Goal: Information Seeking & Learning: Find specific fact

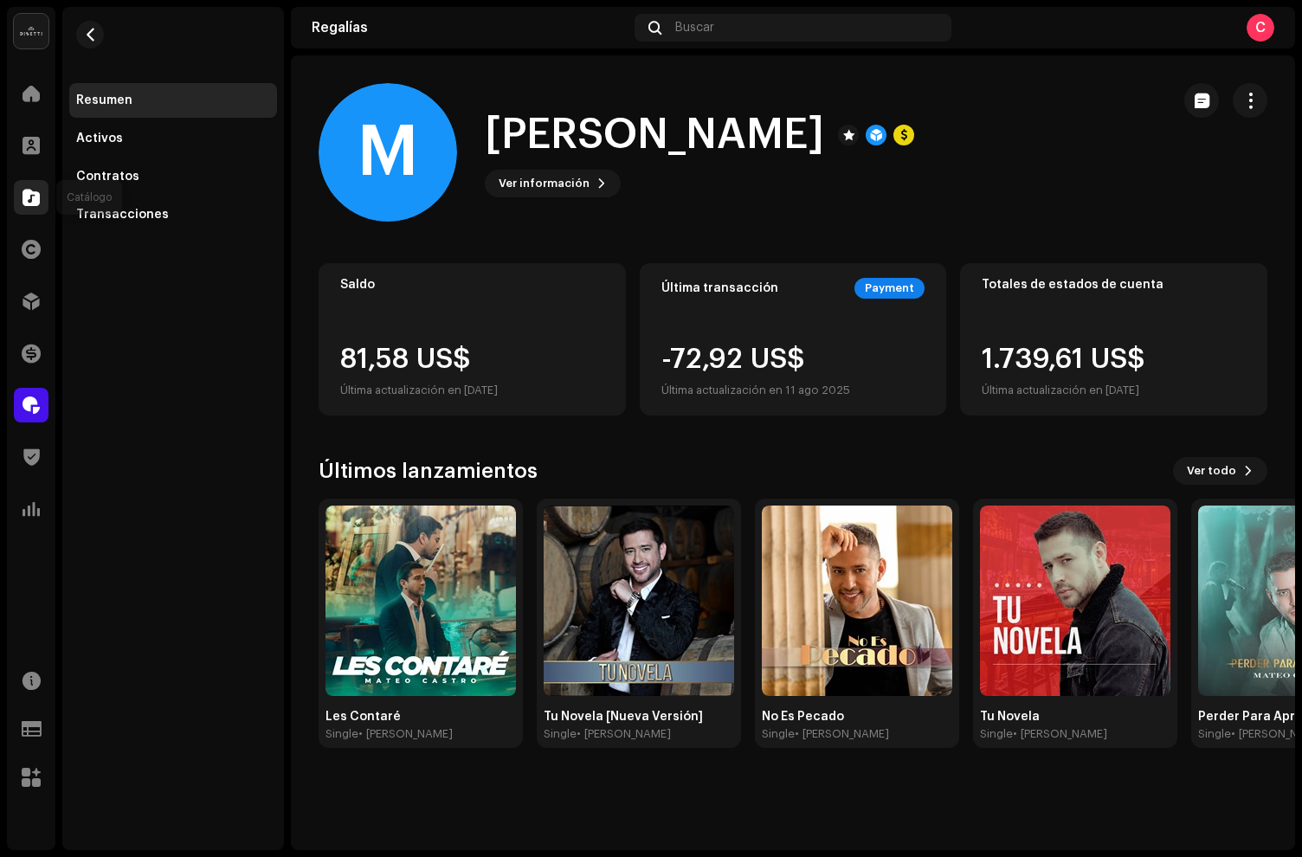
click at [30, 197] on span at bounding box center [30, 197] width 17 height 14
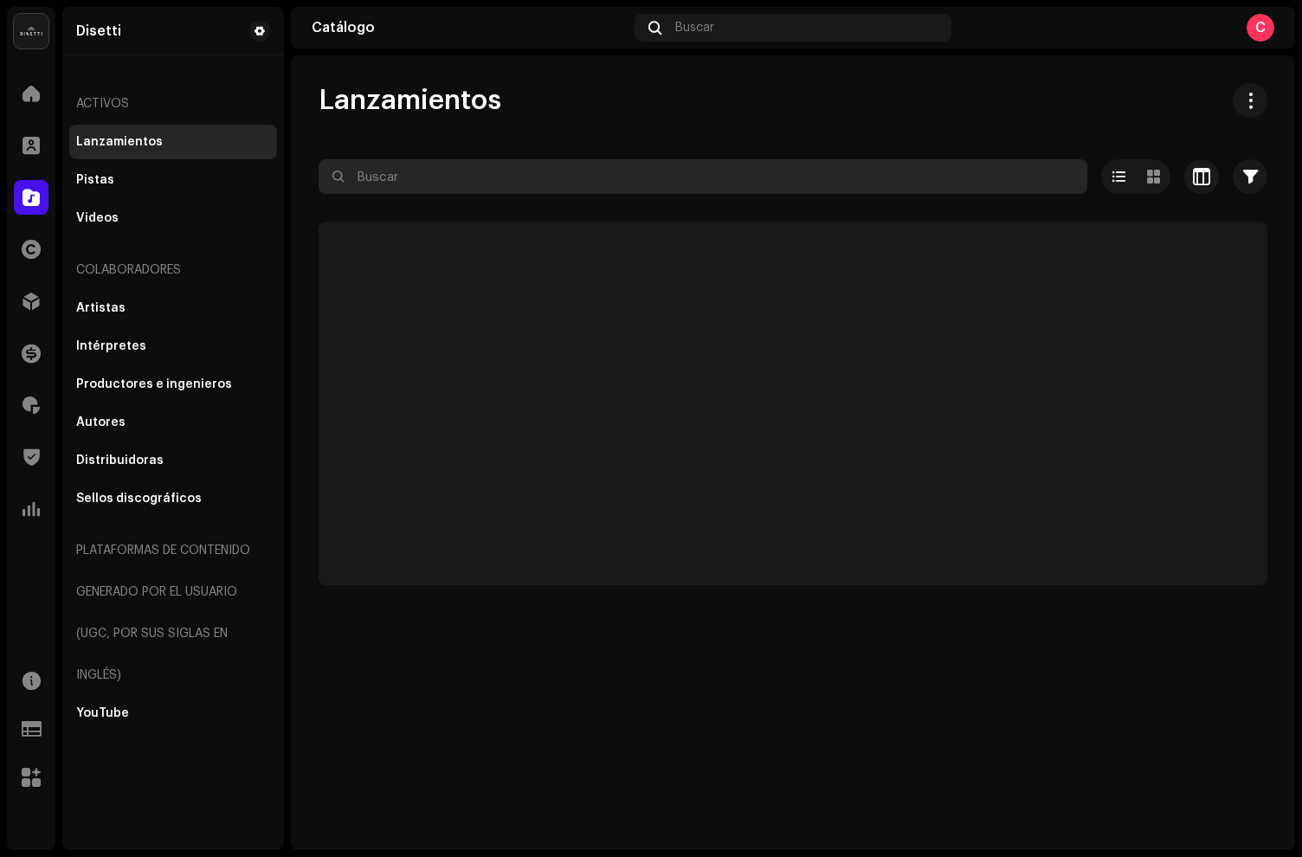
click at [417, 164] on input "text" at bounding box center [702, 176] width 768 height 35
paste input "Pato Yajo"
type input "Pato Yajo"
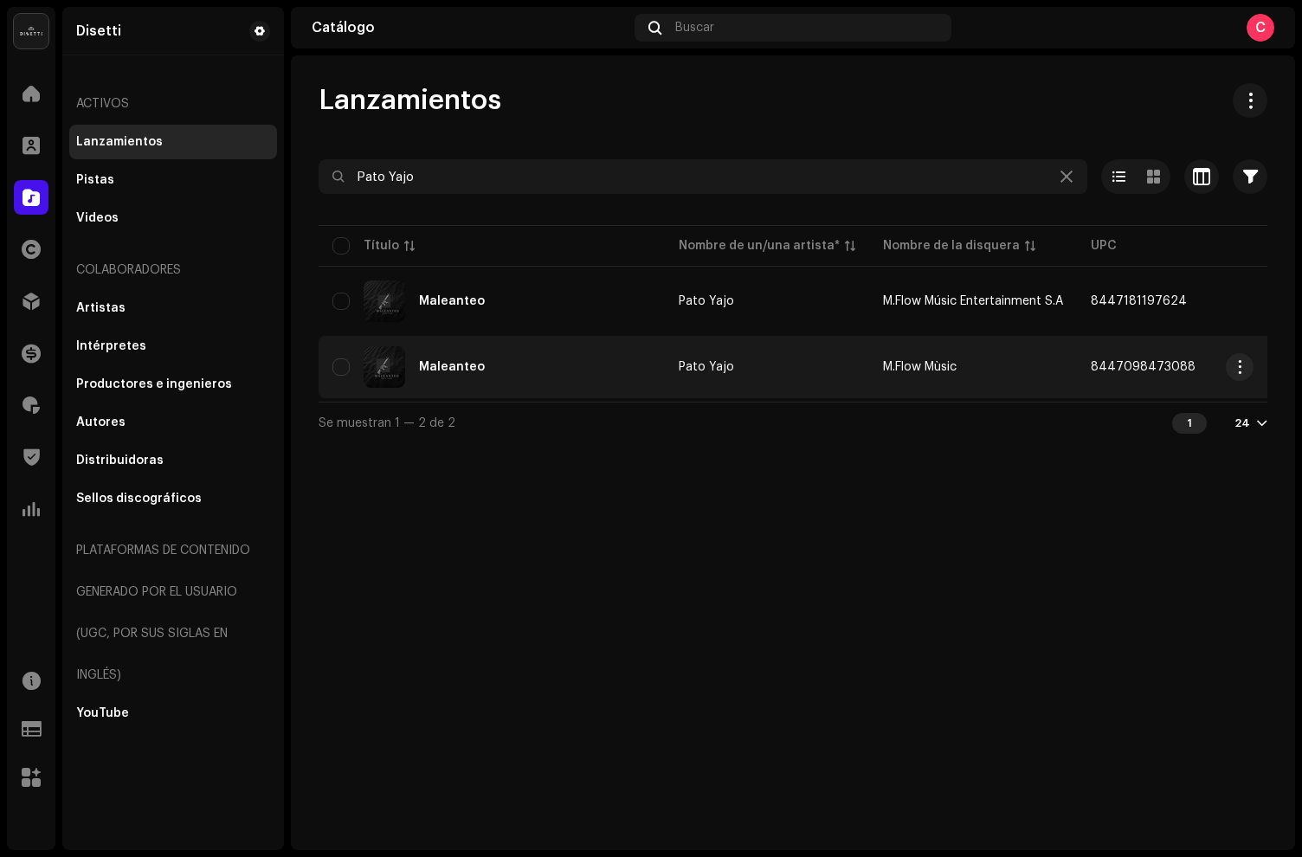
click at [558, 357] on div "Maleanteo" at bounding box center [491, 367] width 318 height 42
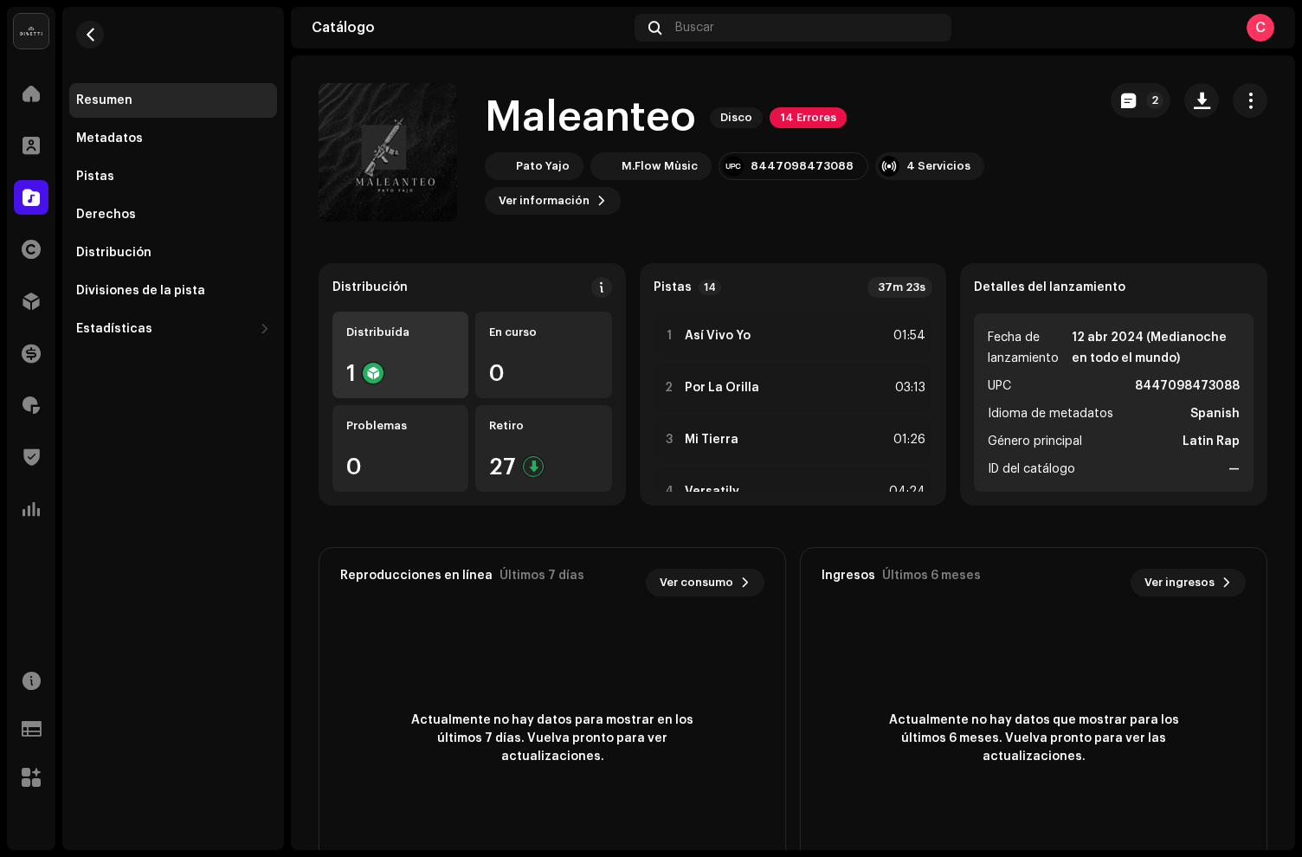
click at [394, 370] on div "1" at bounding box center [400, 373] width 108 height 22
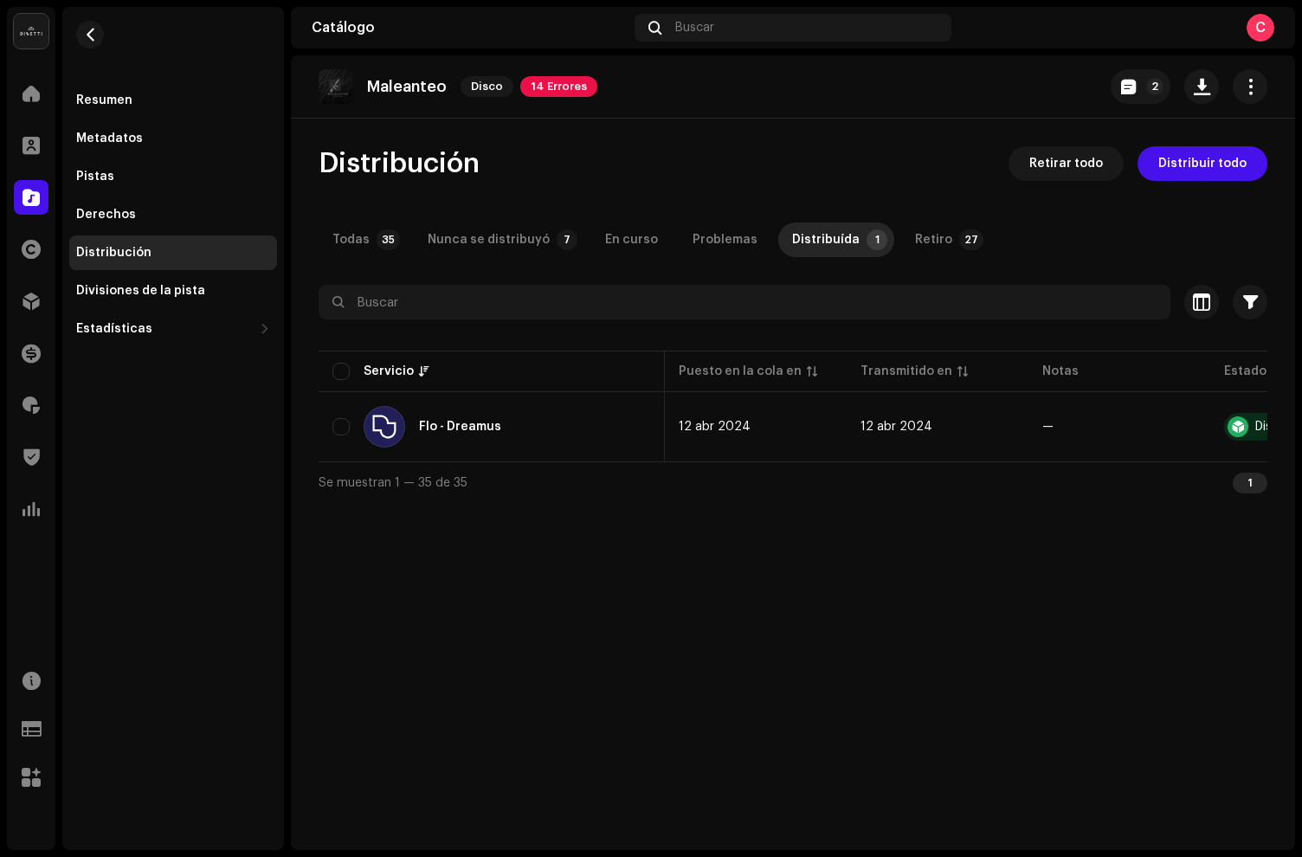
scroll to position [0, 125]
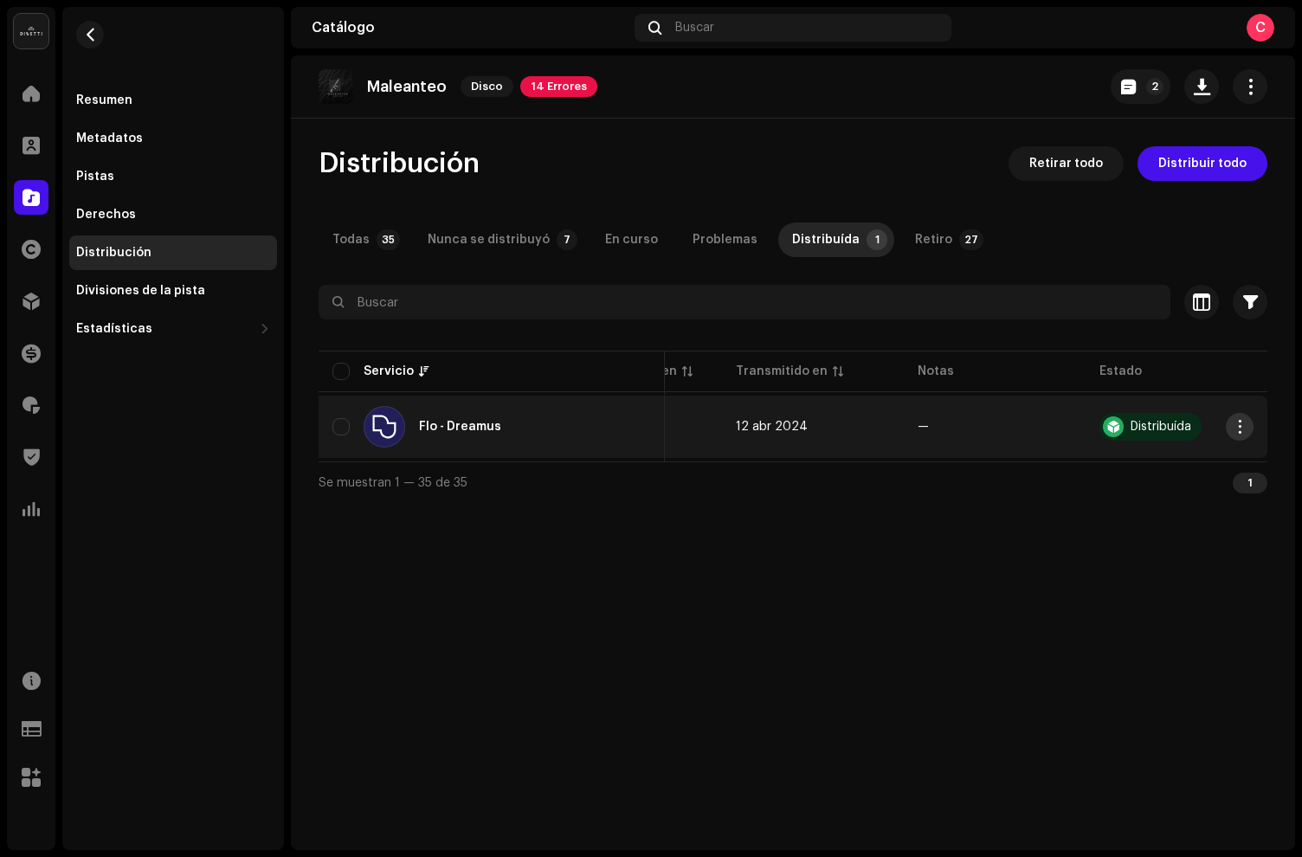
click at [1237, 433] on span "button" at bounding box center [1239, 427] width 13 height 14
click at [1106, 493] on span "Retiro" at bounding box center [1095, 500] width 37 height 14
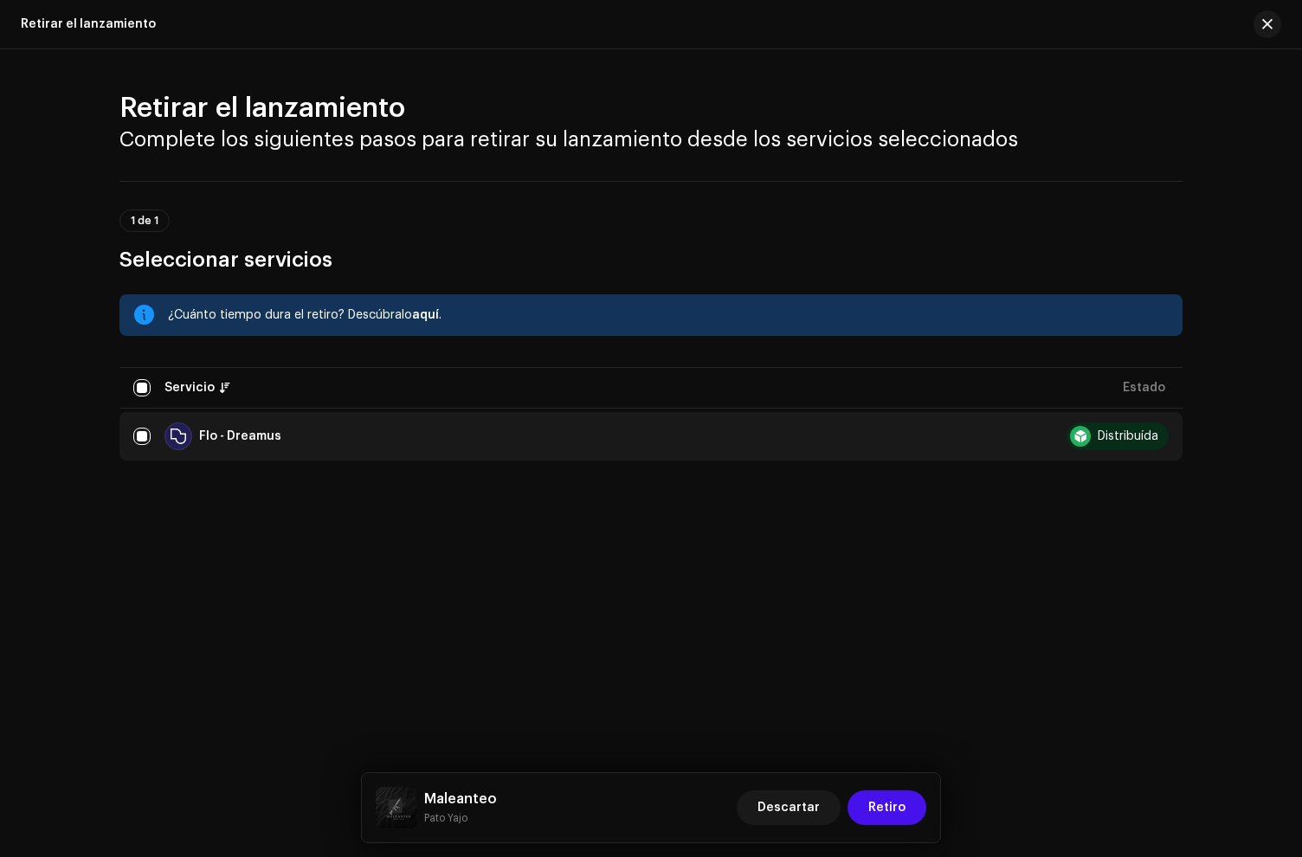
click at [890, 787] on div "Descartar Retiro" at bounding box center [831, 808] width 190 height 42
click at [894, 800] on span "Retiro" at bounding box center [886, 807] width 37 height 35
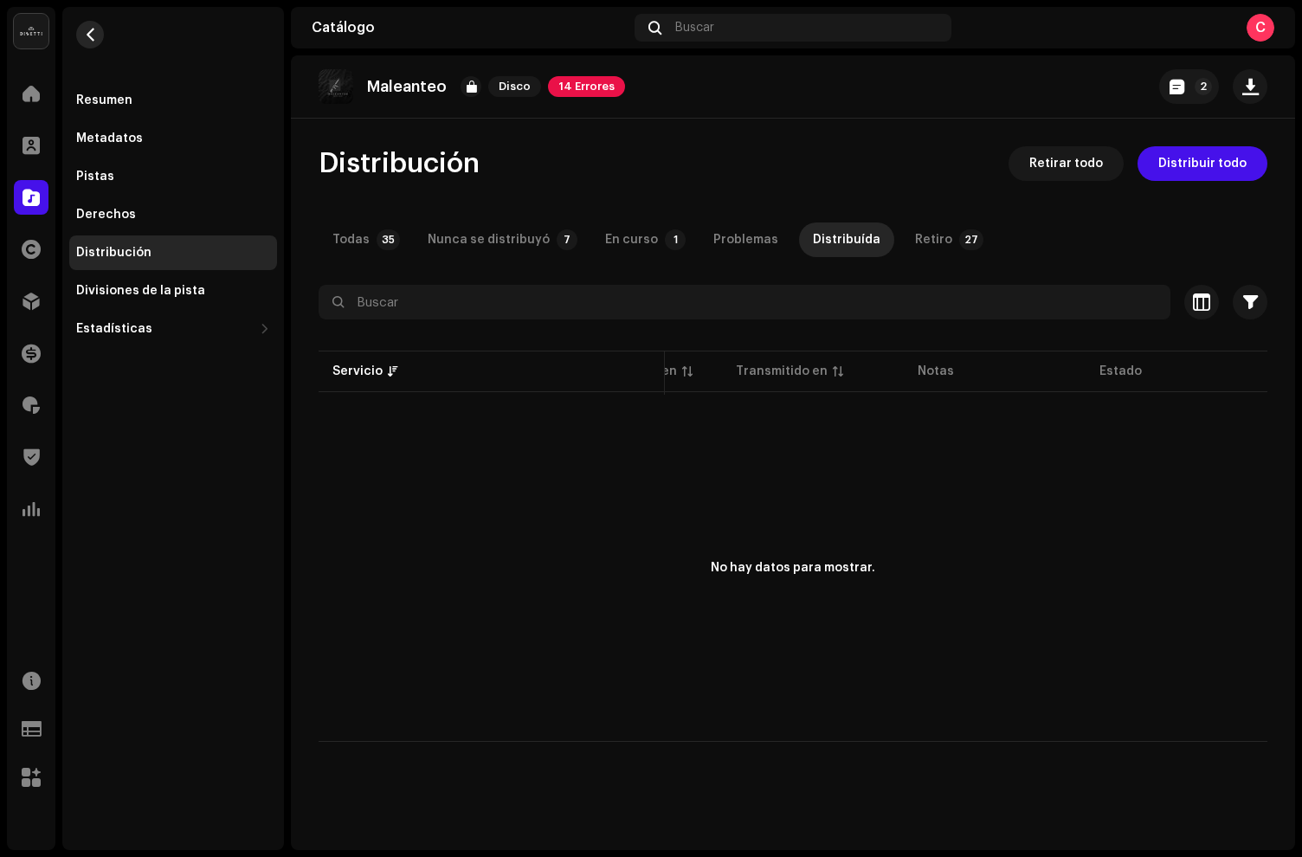
click at [91, 39] on span "button" at bounding box center [90, 35] width 13 height 14
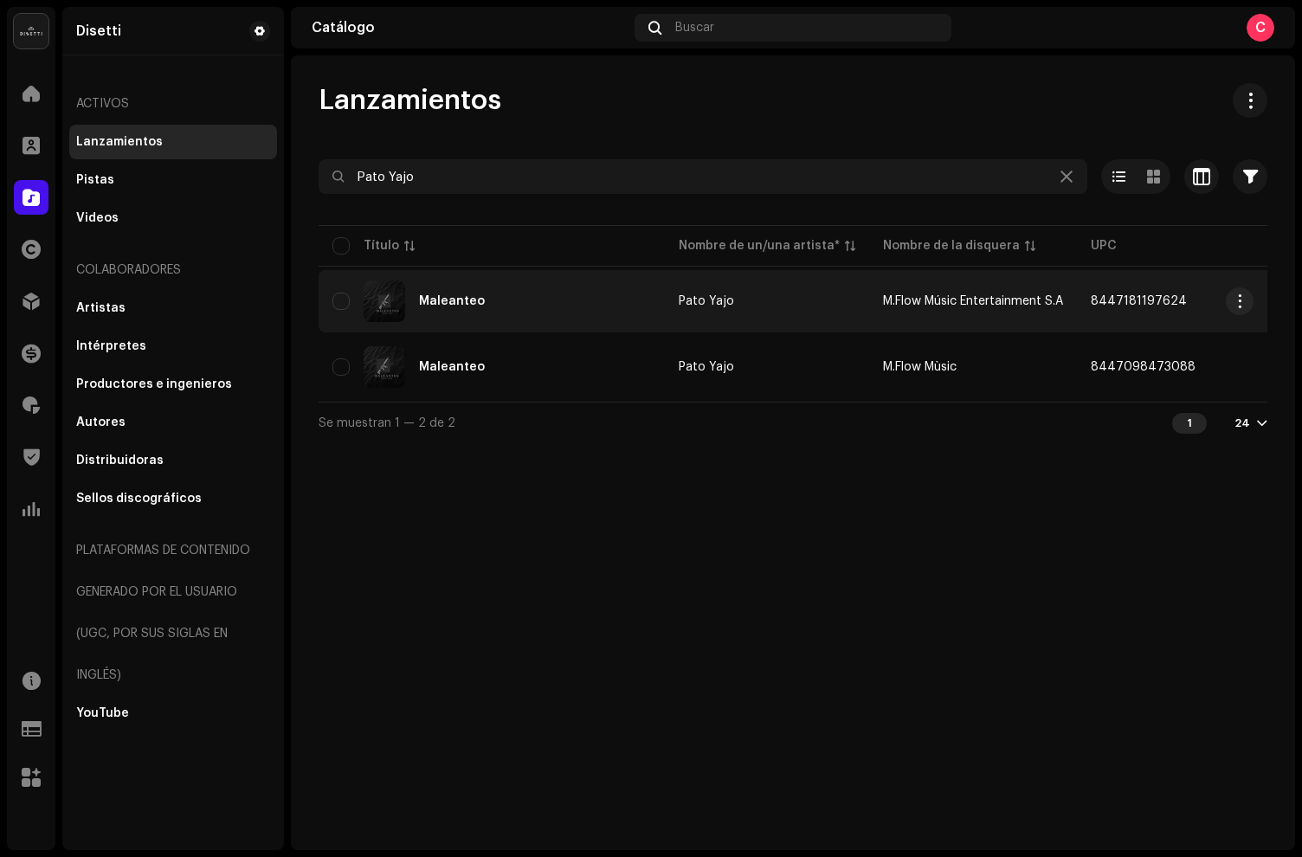
click at [535, 294] on div "Maleanteo" at bounding box center [491, 301] width 318 height 42
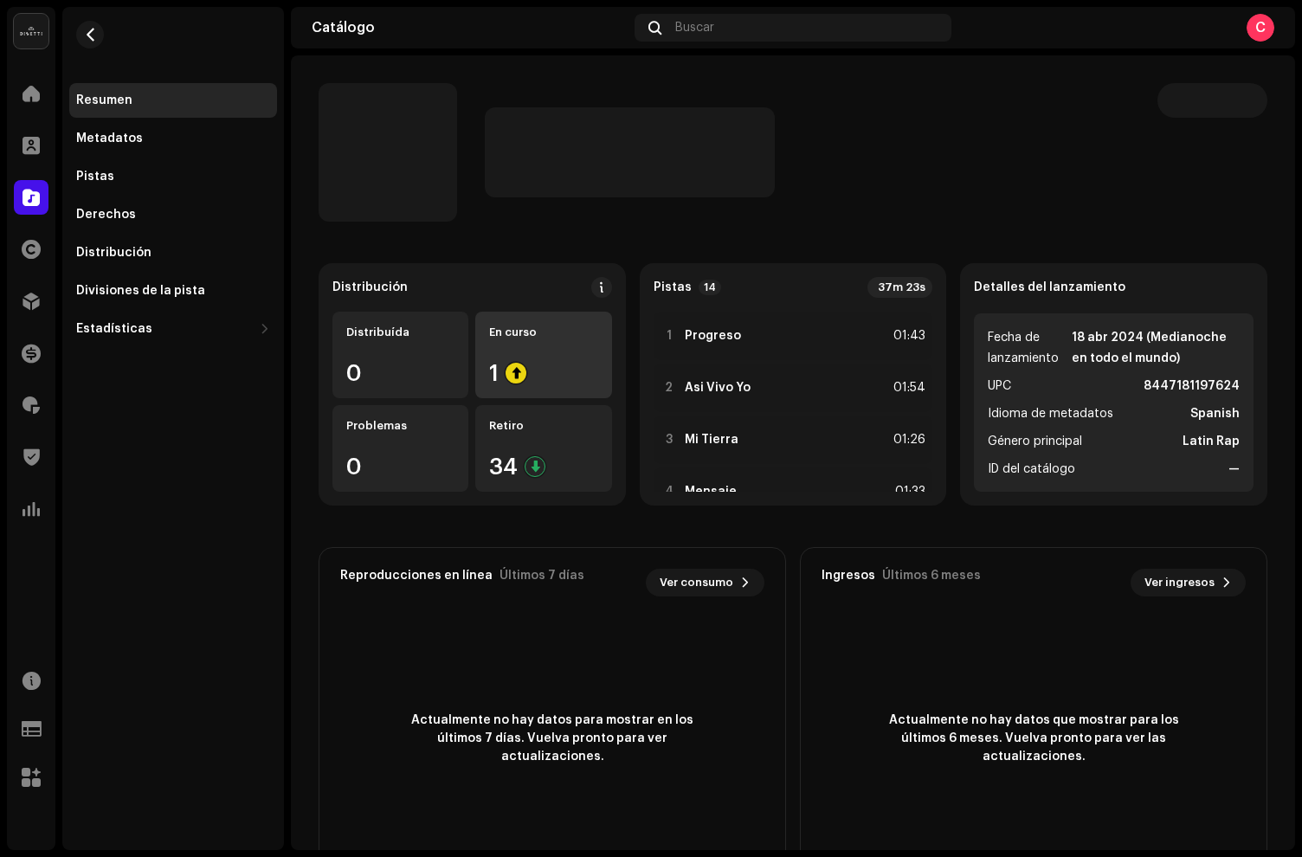
click at [529, 344] on div "En curso 1" at bounding box center [543, 355] width 136 height 87
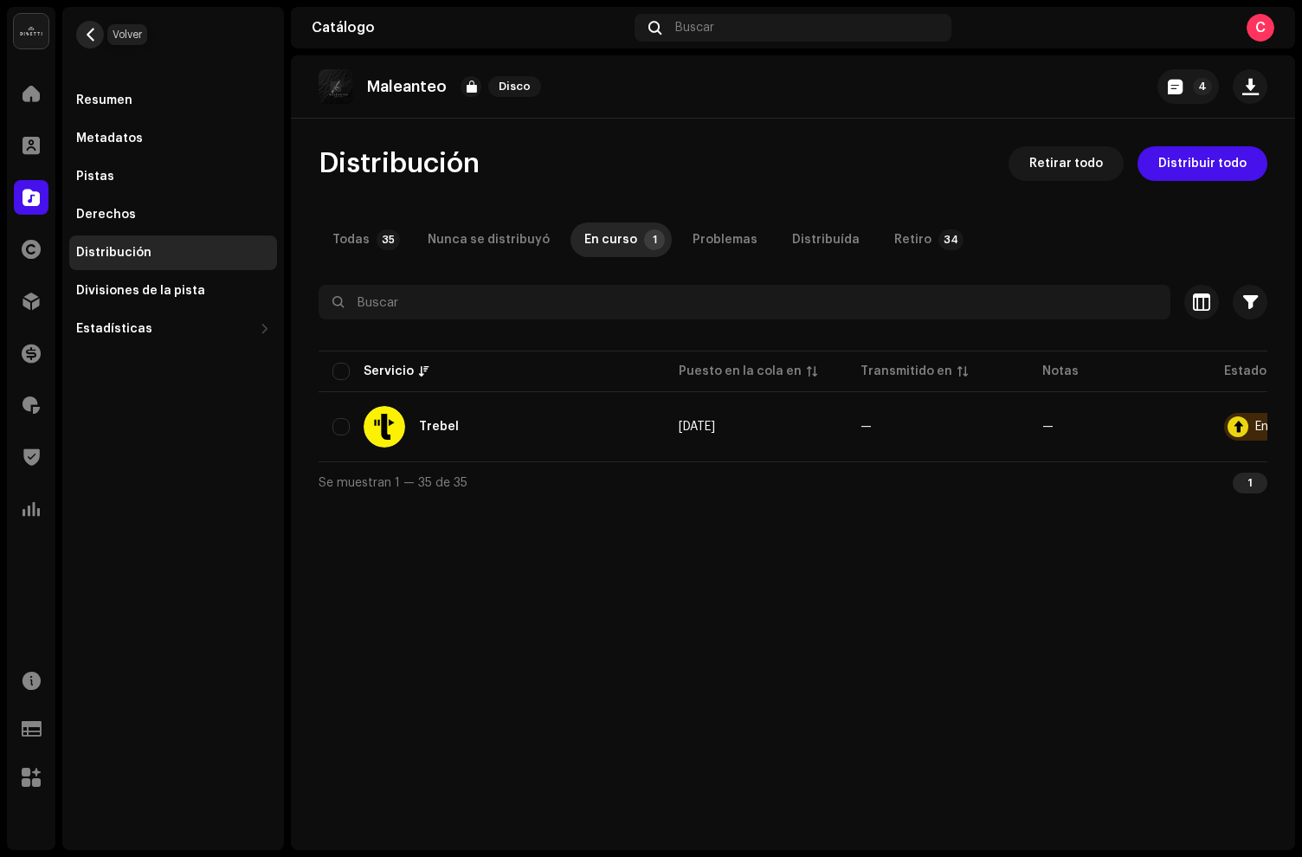
click at [85, 32] on span "button" at bounding box center [90, 35] width 13 height 14
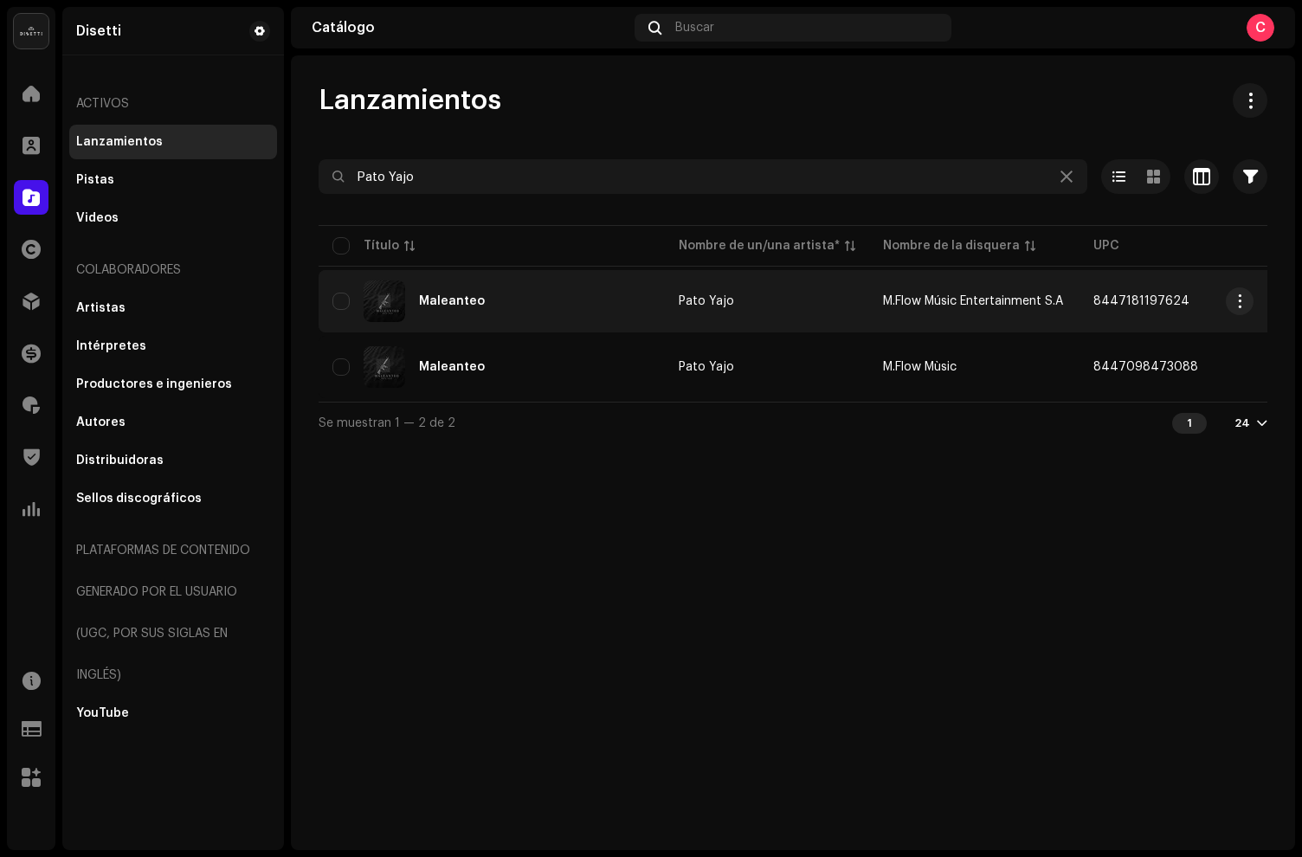
click at [541, 297] on div "Maleanteo" at bounding box center [491, 301] width 318 height 42
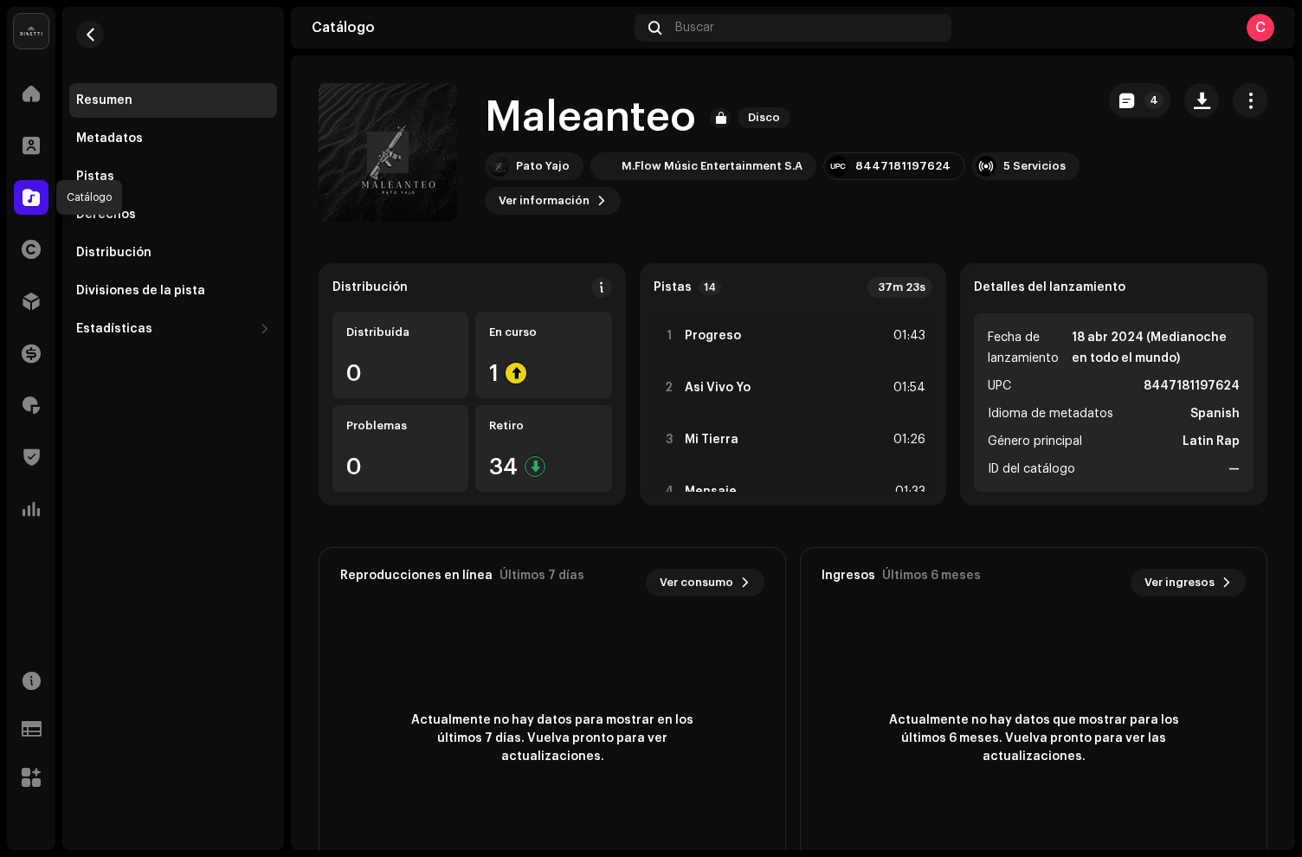
click at [29, 197] on span at bounding box center [30, 197] width 17 height 14
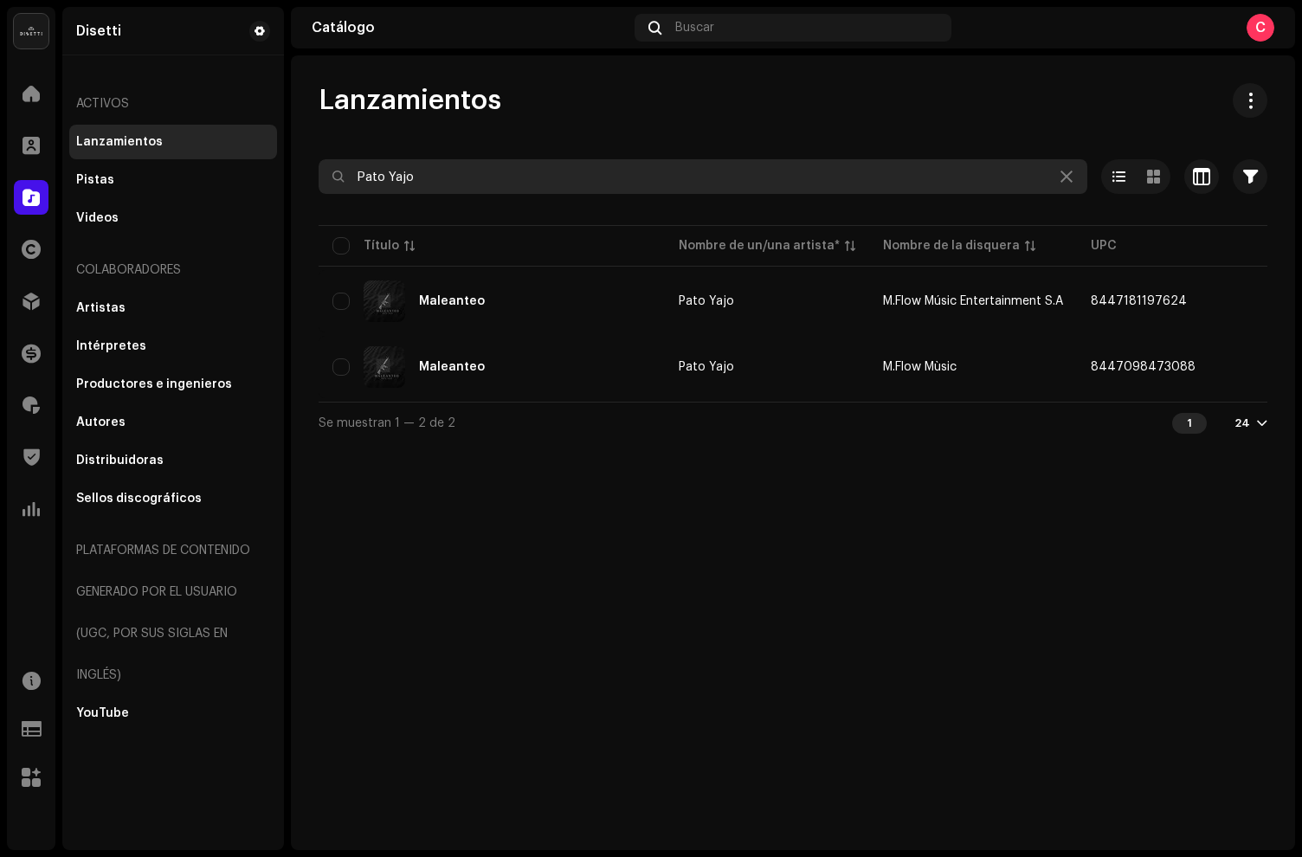
drag, startPoint x: 480, startPoint y: 177, endPoint x: 314, endPoint y: 147, distance: 168.7
click at [314, 147] on div "Lanzamientos Pato Yajo Seleccionado 0 Seleccionar todo 2 Opciones Filtros Estad…" at bounding box center [793, 263] width 1004 height 360
paste input "Quédate"
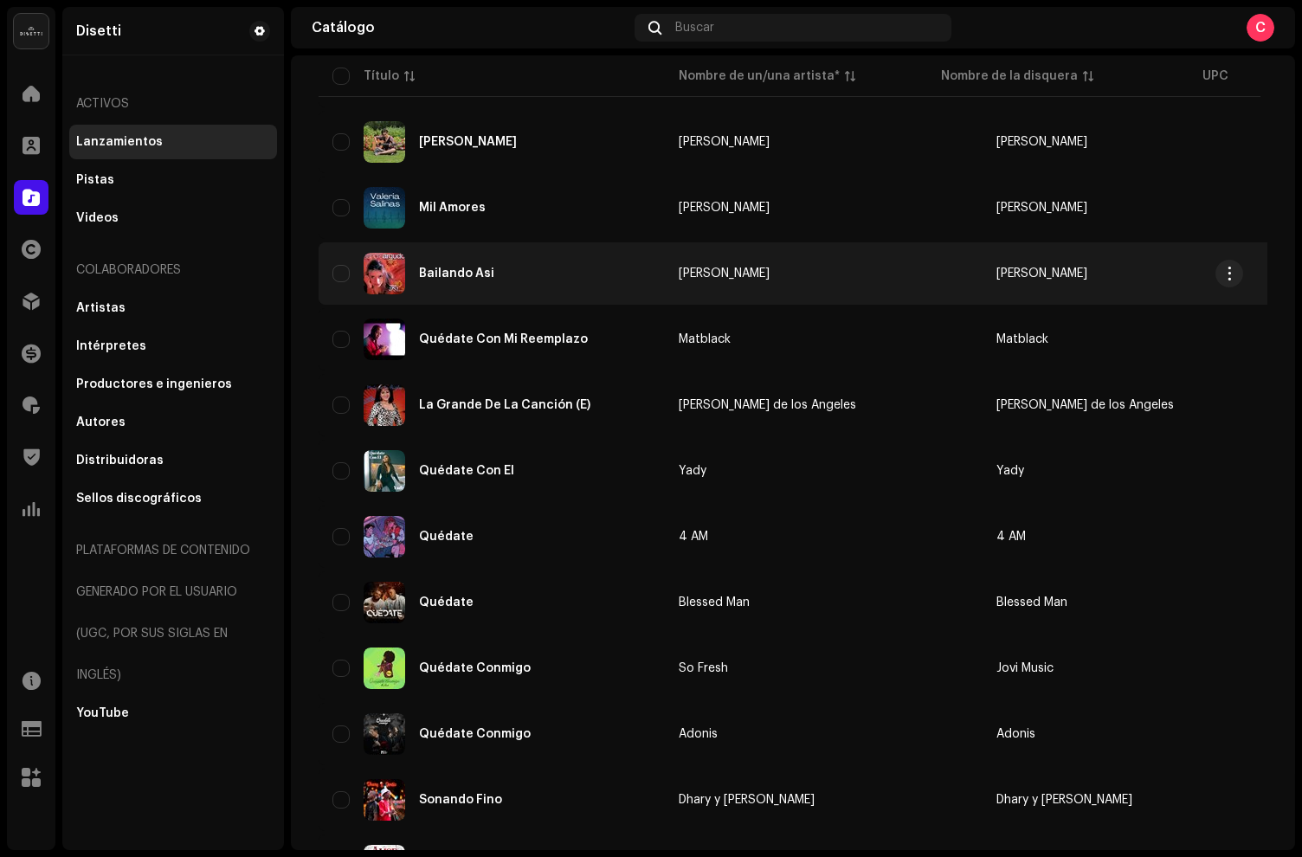
scroll to position [1051, 0]
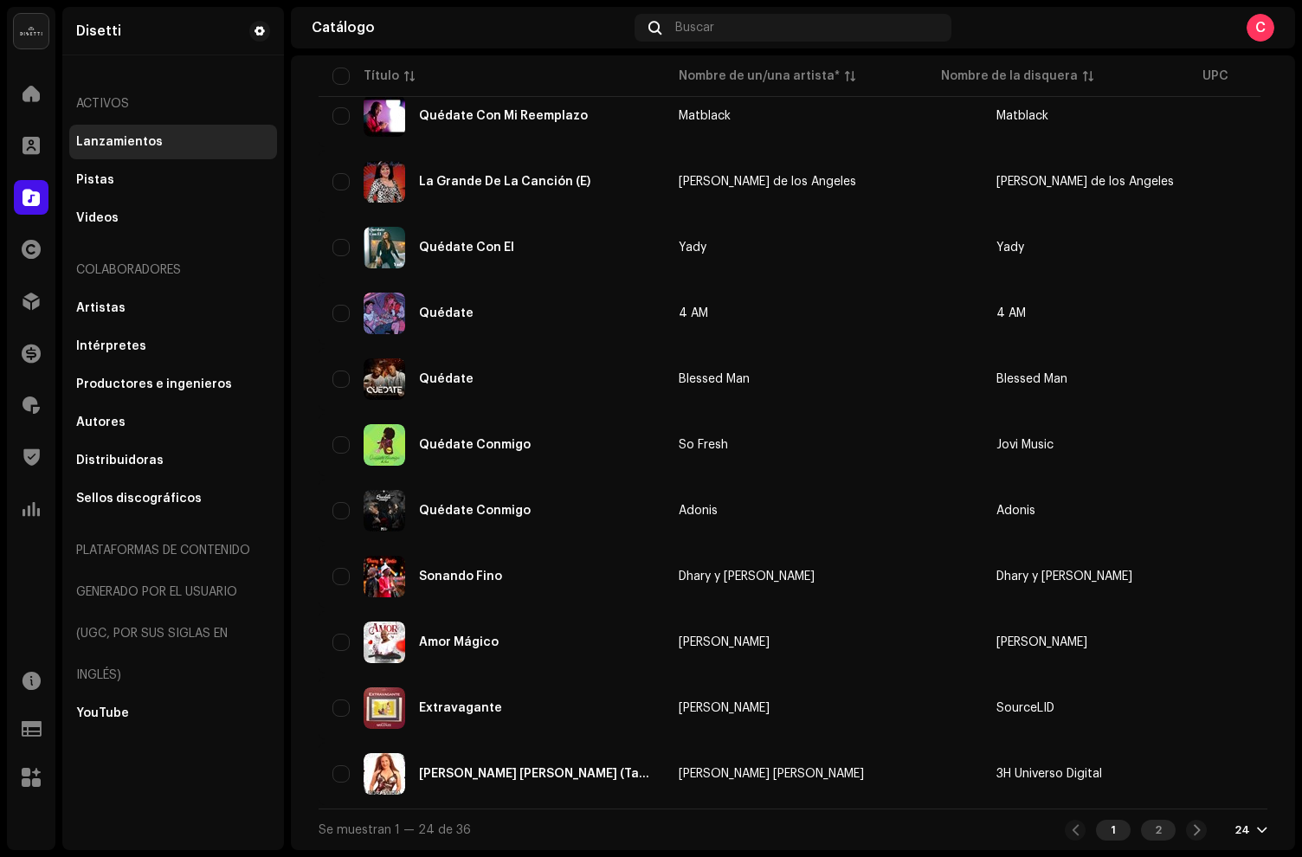
click at [1157, 831] on div "2" at bounding box center [1158, 830] width 35 height 21
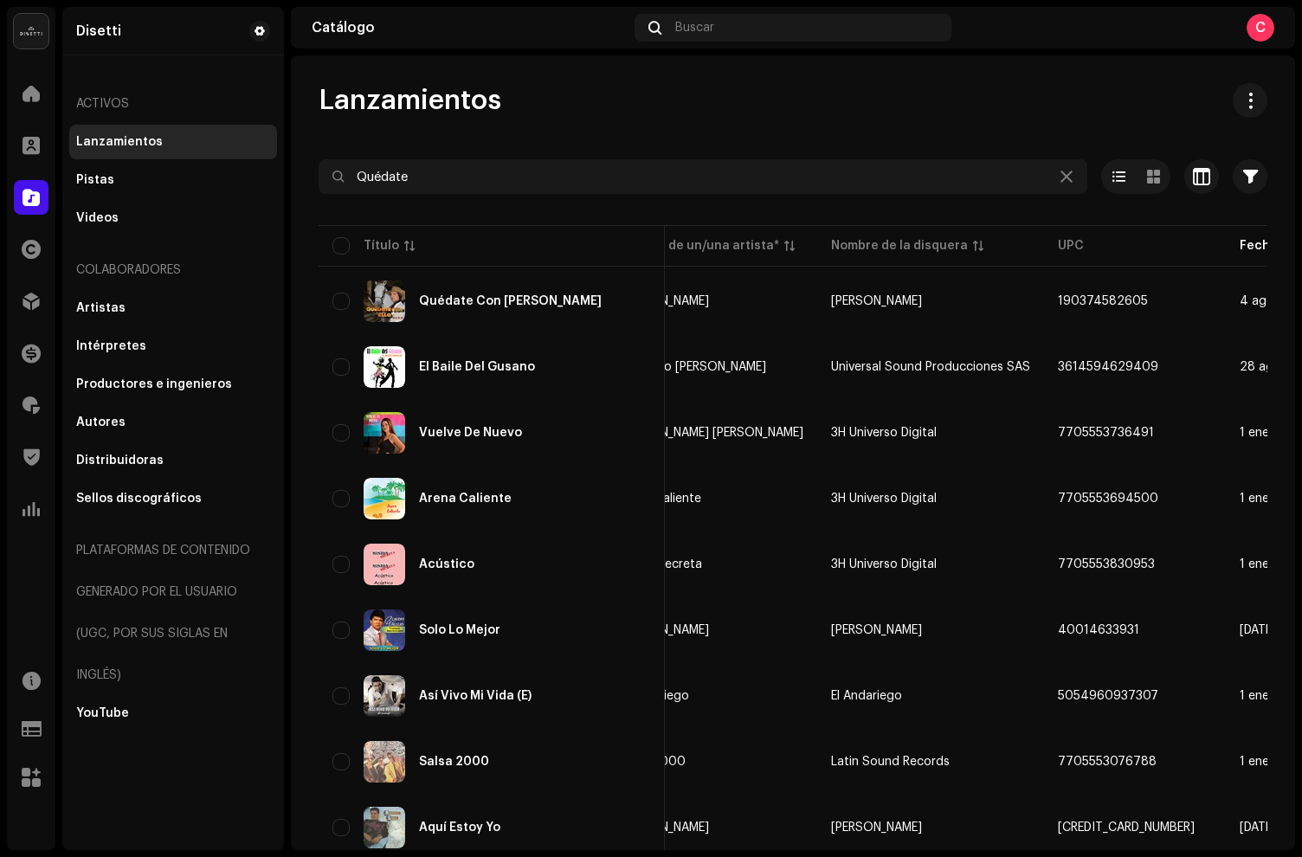
scroll to position [262, 0]
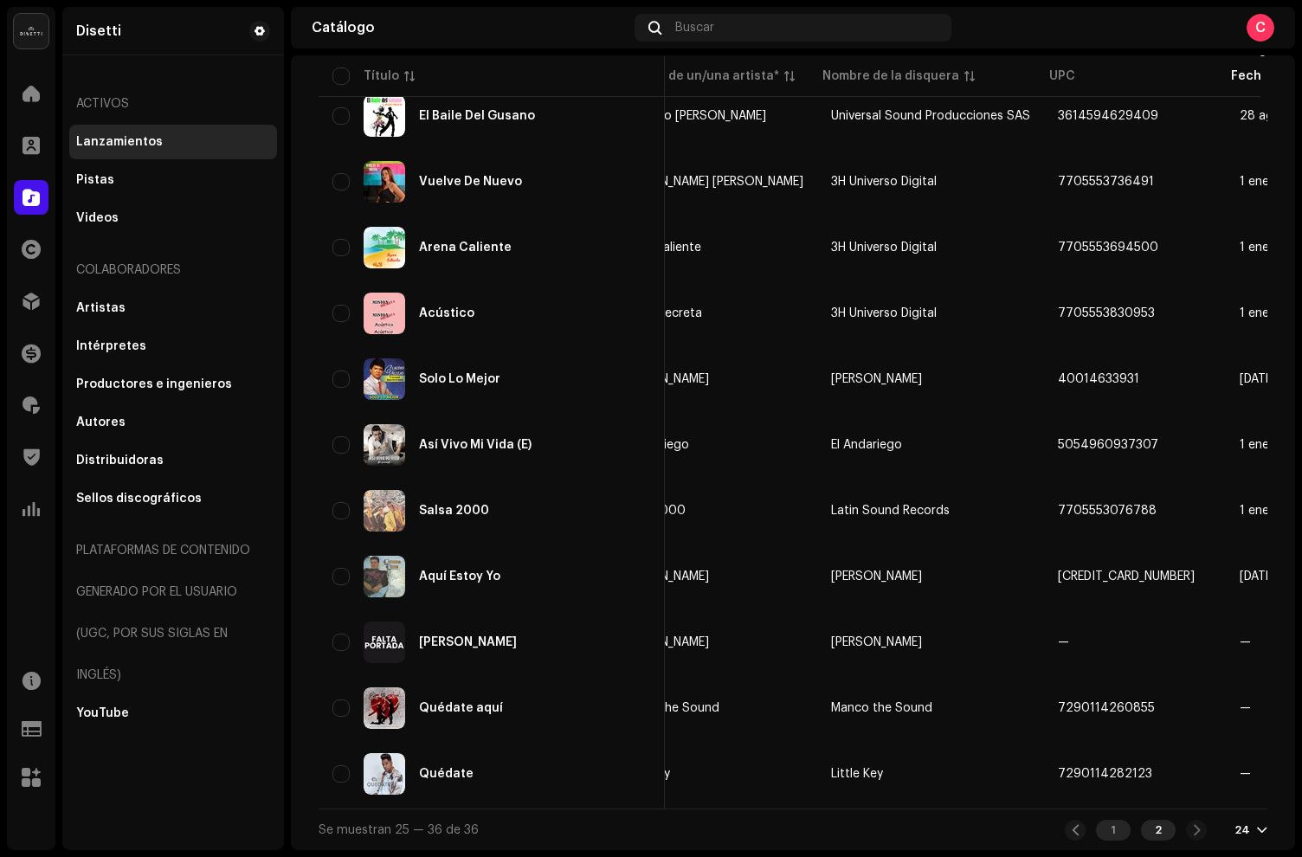
click at [1096, 827] on div "1" at bounding box center [1113, 830] width 35 height 21
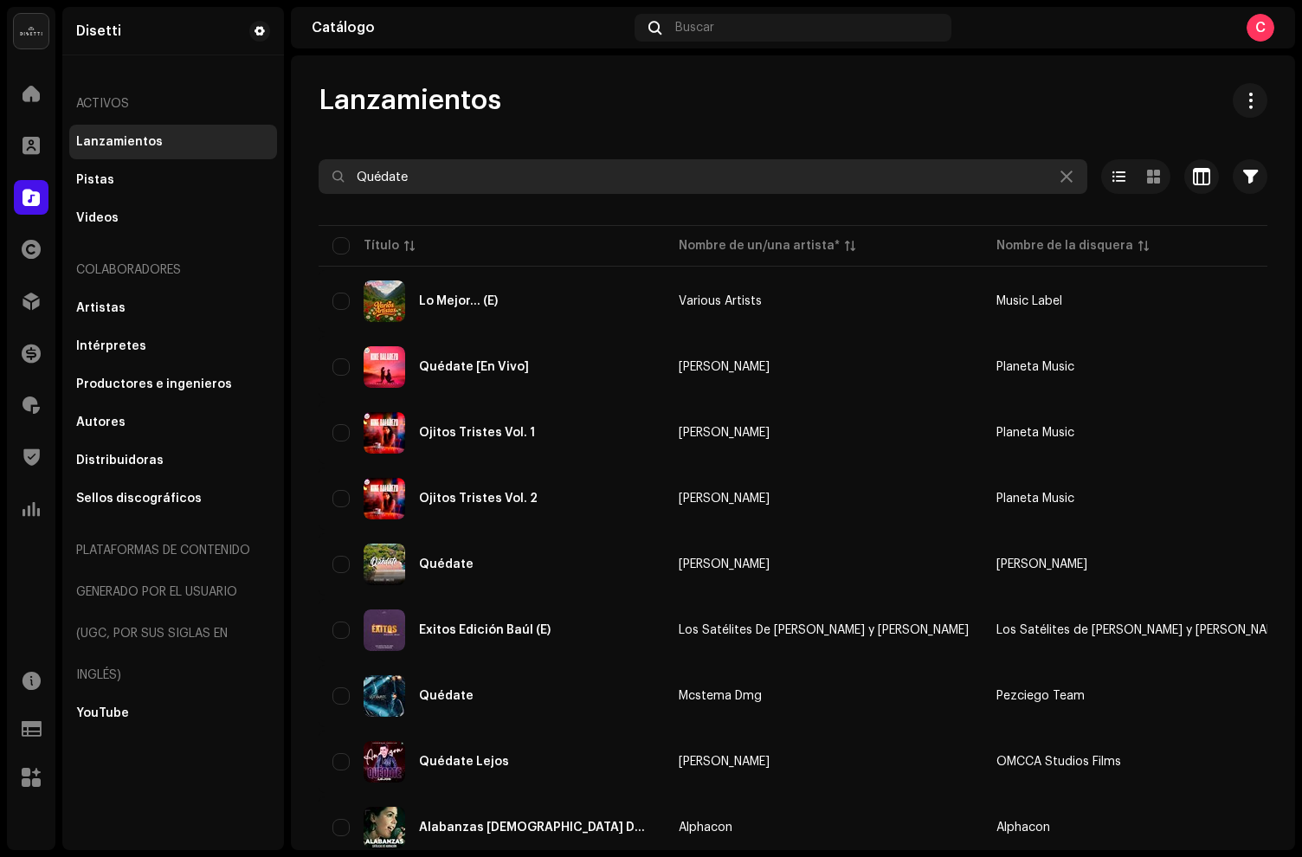
click at [379, 179] on input "Quédate" at bounding box center [702, 176] width 768 height 35
type input "Quedate"
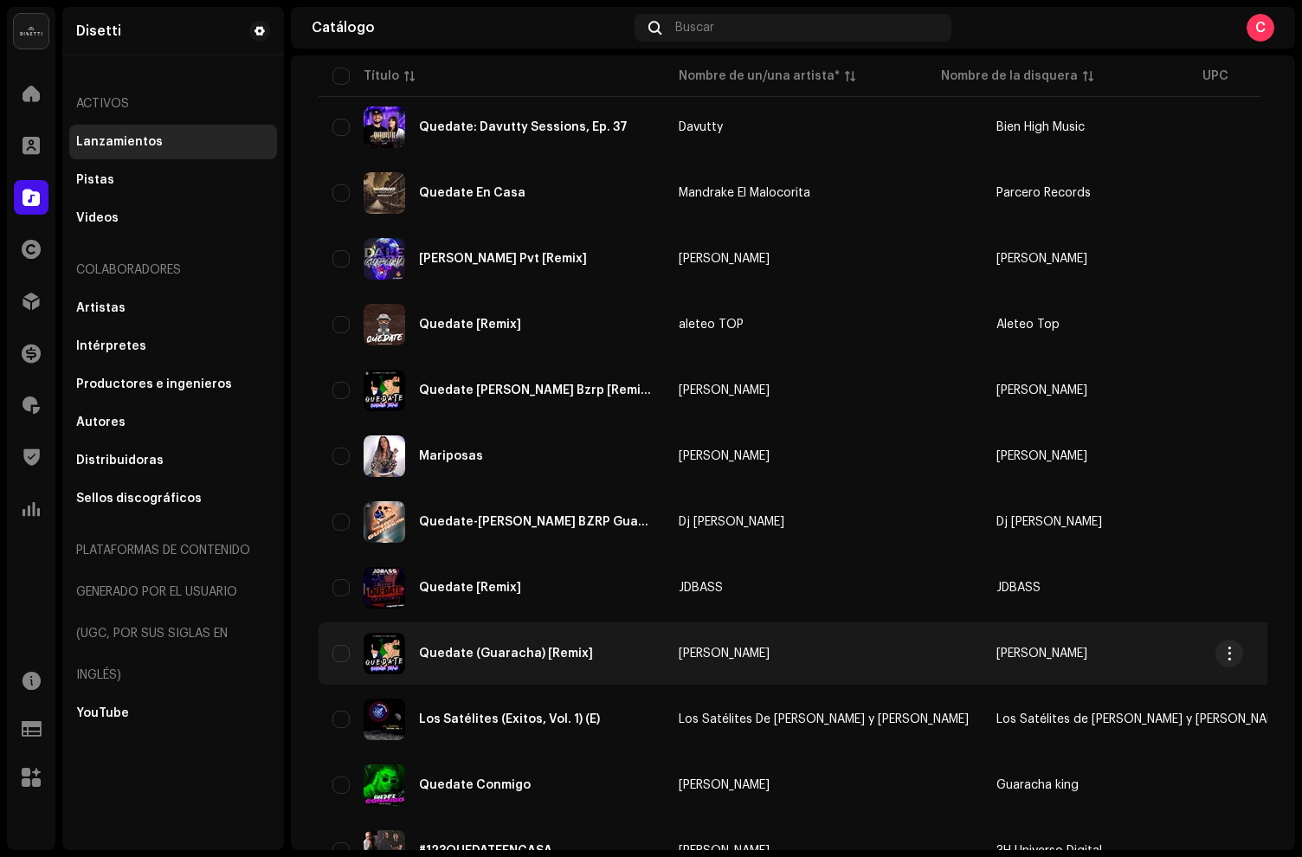
click at [616, 655] on div "Quedate (Guaracha) [Remix]" at bounding box center [491, 654] width 318 height 42
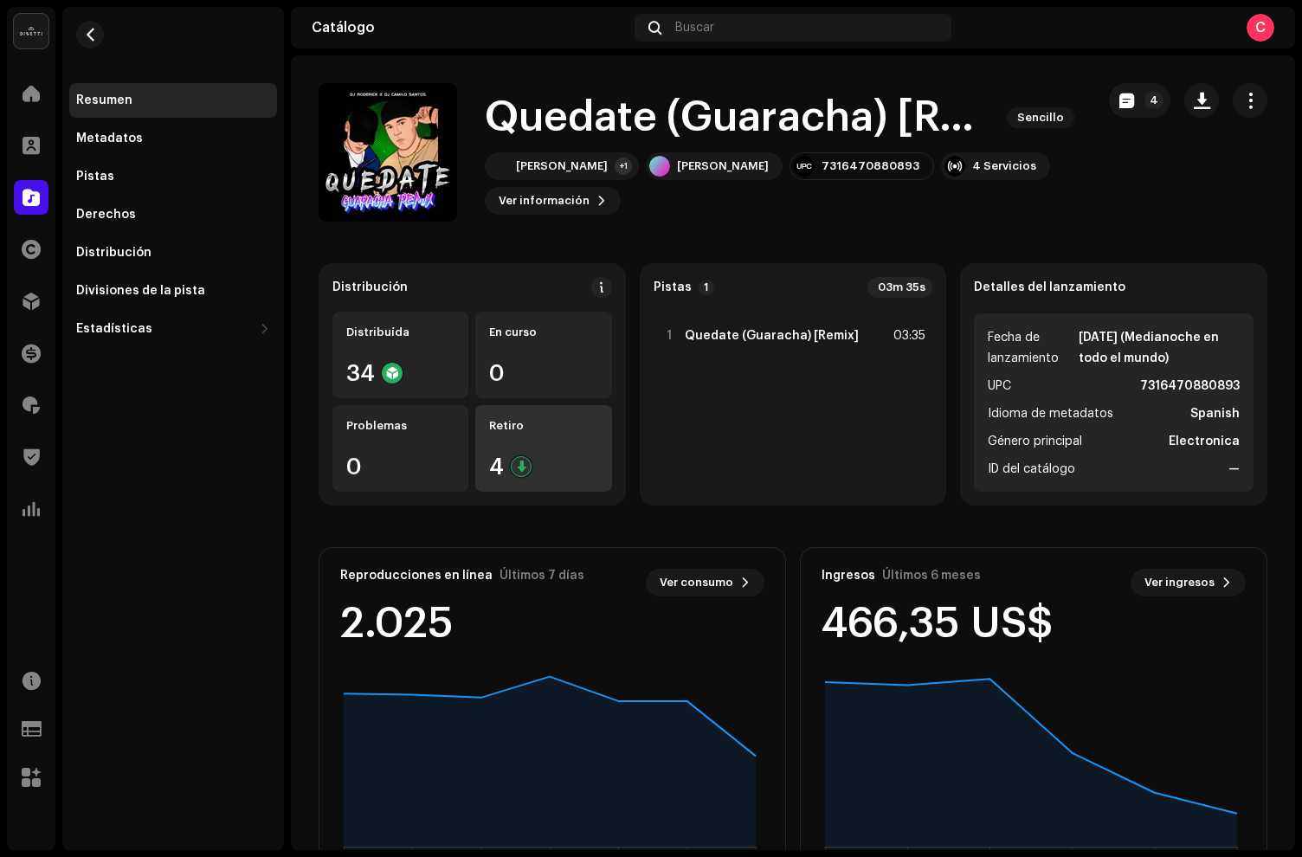
click at [510, 447] on div "Retiro 4" at bounding box center [543, 448] width 136 height 87
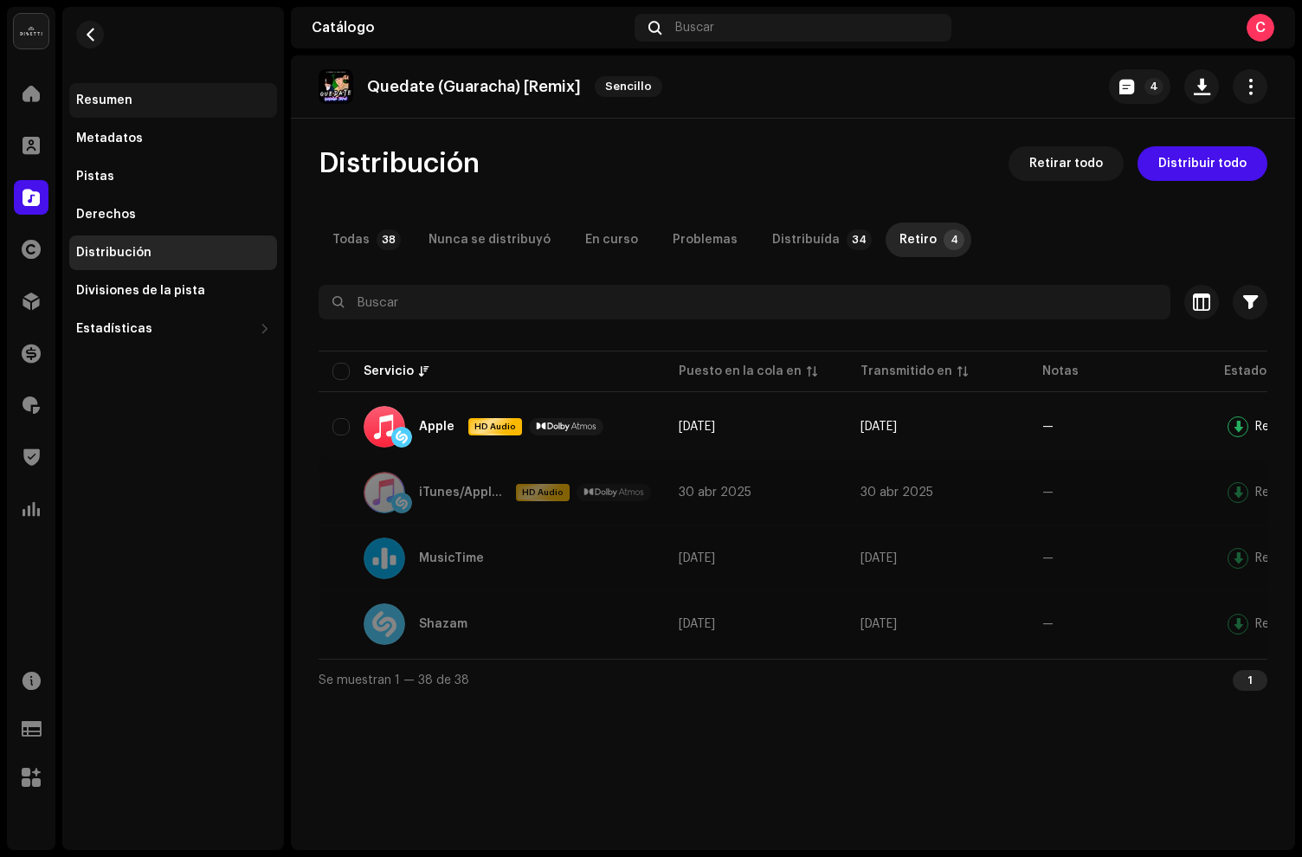
click at [129, 102] on div "Resumen" at bounding box center [104, 100] width 56 height 14
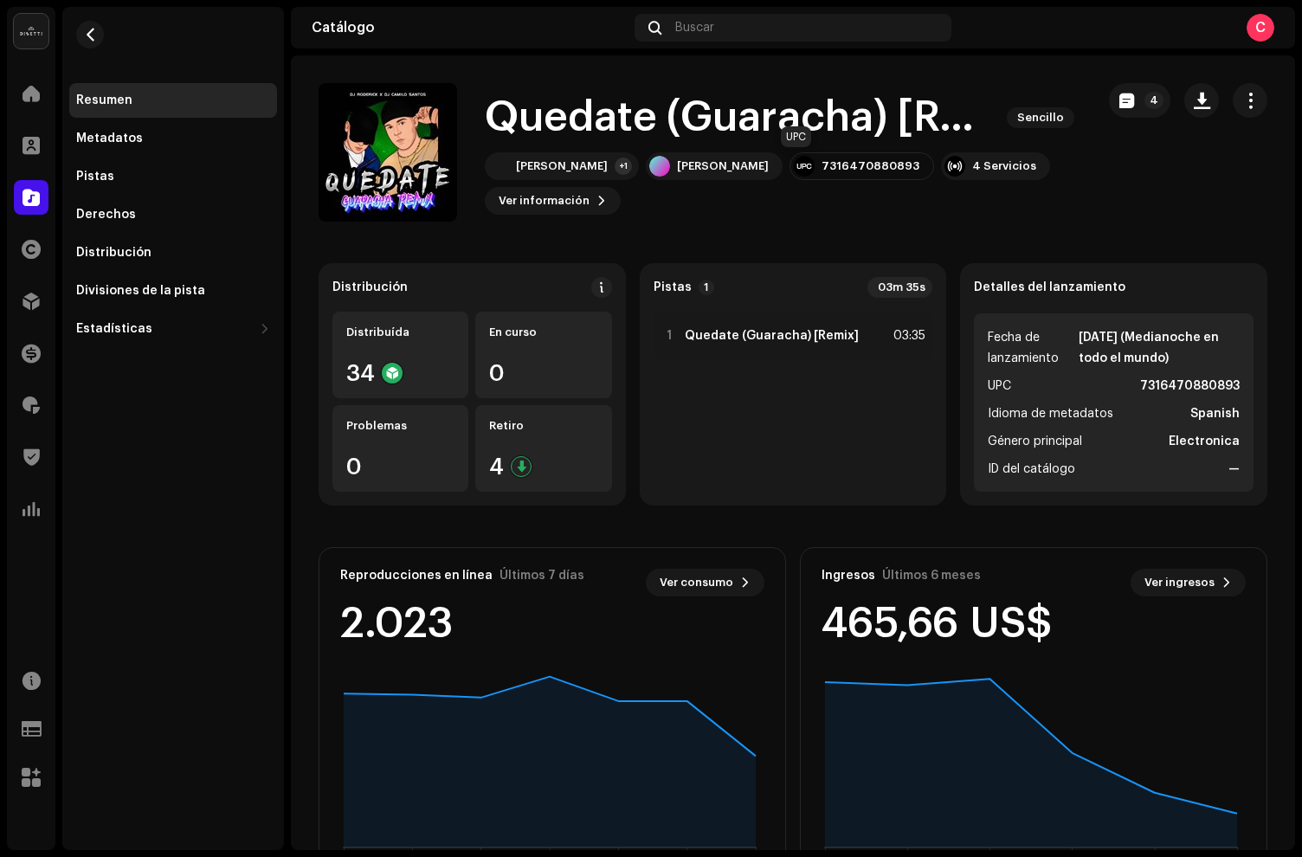
click at [821, 164] on div "7316470880893" at bounding box center [870, 166] width 98 height 14
copy div "7316470880893"
click at [41, 201] on div at bounding box center [31, 197] width 35 height 35
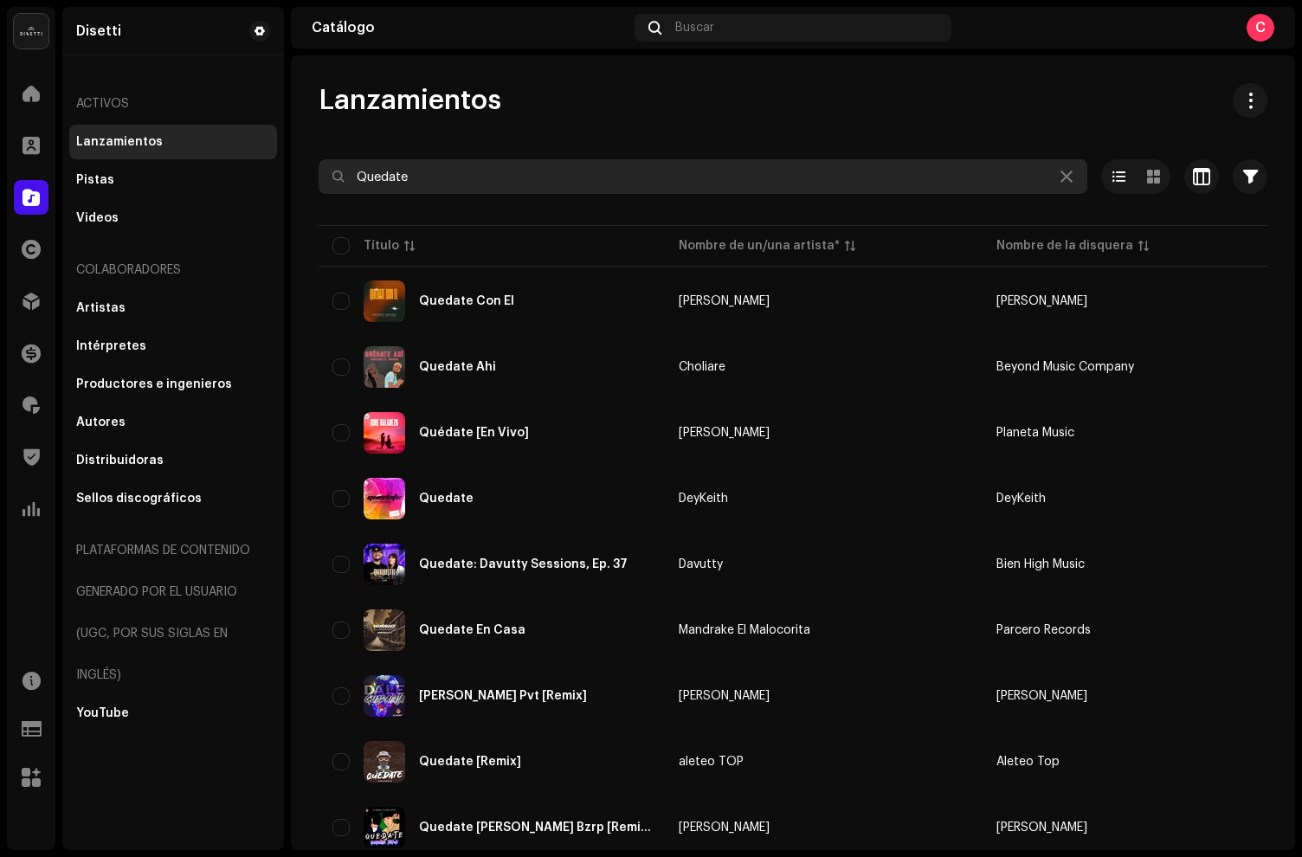
drag, startPoint x: 537, startPoint y: 186, endPoint x: 371, endPoint y: 149, distance: 170.3
paste input "Malditos Labios"
type input "Malditos Labios"
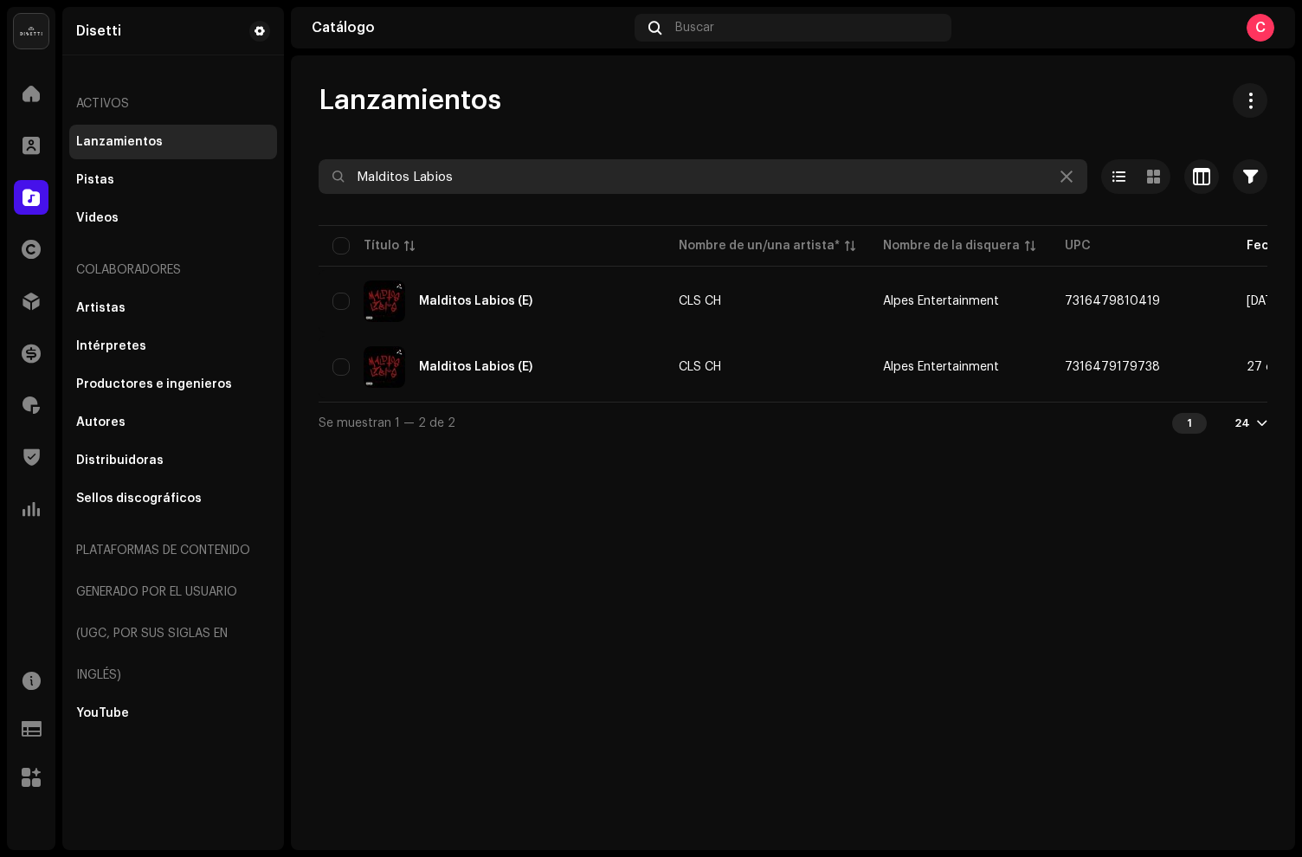
drag, startPoint x: 498, startPoint y: 164, endPoint x: 325, endPoint y: 151, distance: 174.4
click at [325, 151] on div "Lanzamientos Malditos Labios Seleccionado 0 Seleccionar todo 2 Opciones Filtros…" at bounding box center [793, 263] width 1004 height 360
drag, startPoint x: 533, startPoint y: 177, endPoint x: 0, endPoint y: 143, distance: 534.1
click at [0, 144] on div "Disetti Inicio Clientes Catálogo Derechos Distribución Financiar Regalías Trust…" at bounding box center [651, 428] width 1302 height 857
paste input "Jossimar"
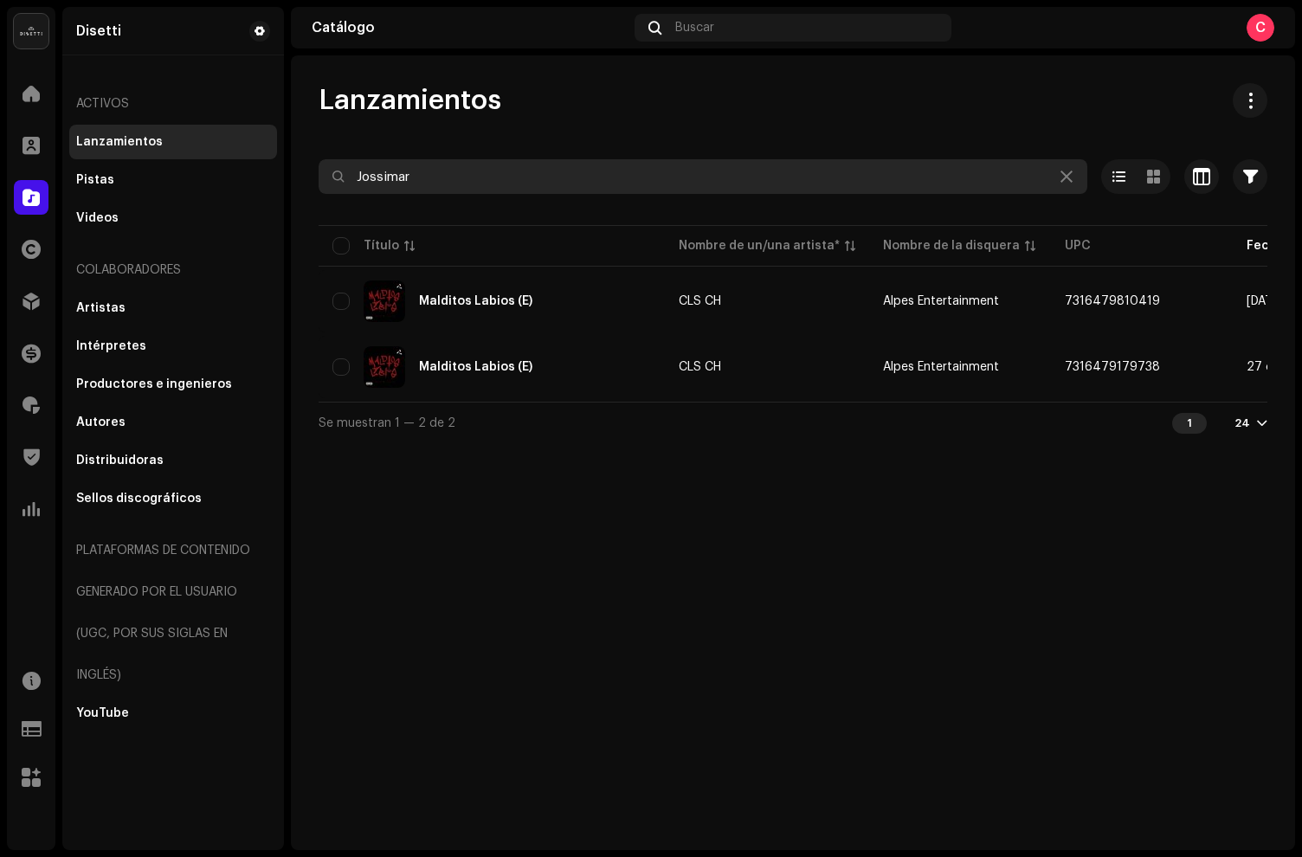
type input "Jossimar"
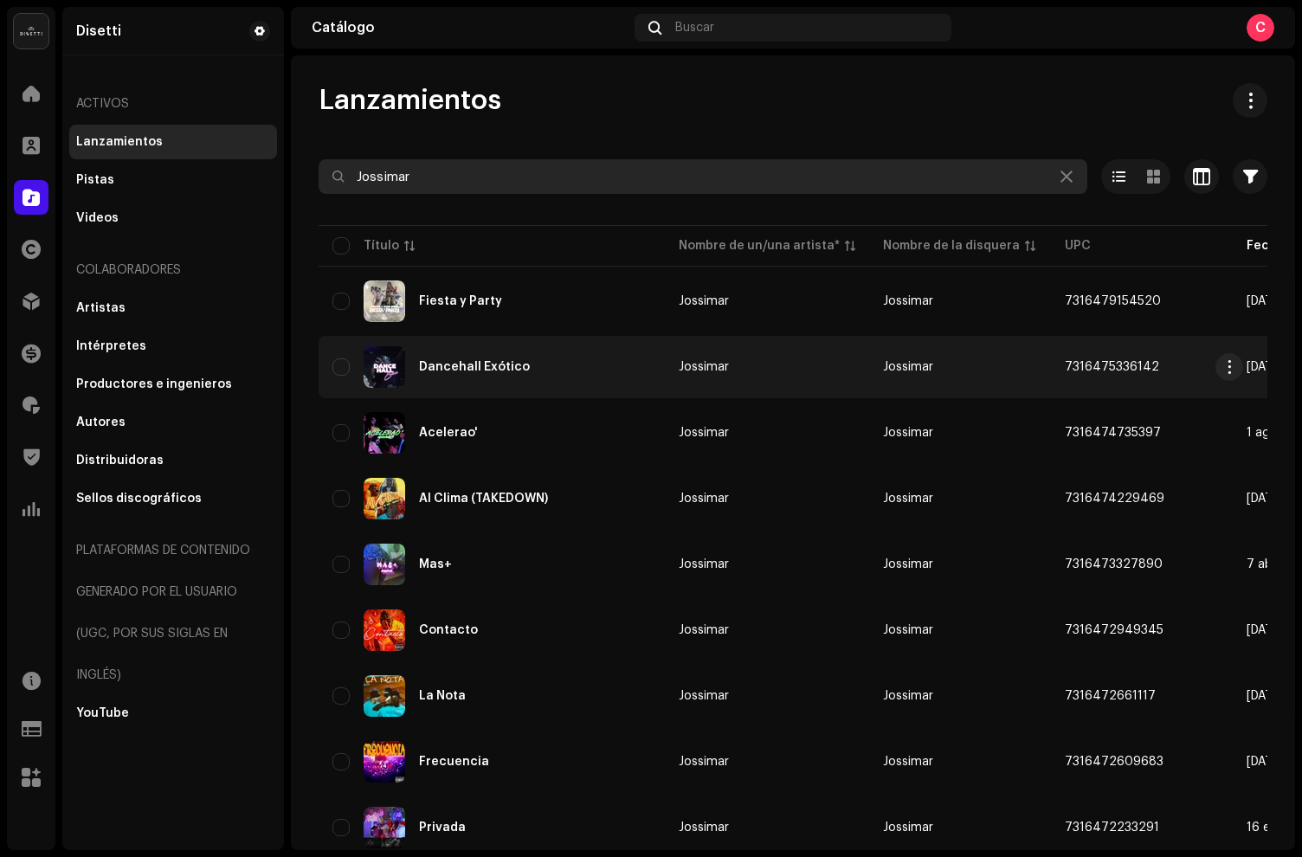
scroll to position [61, 0]
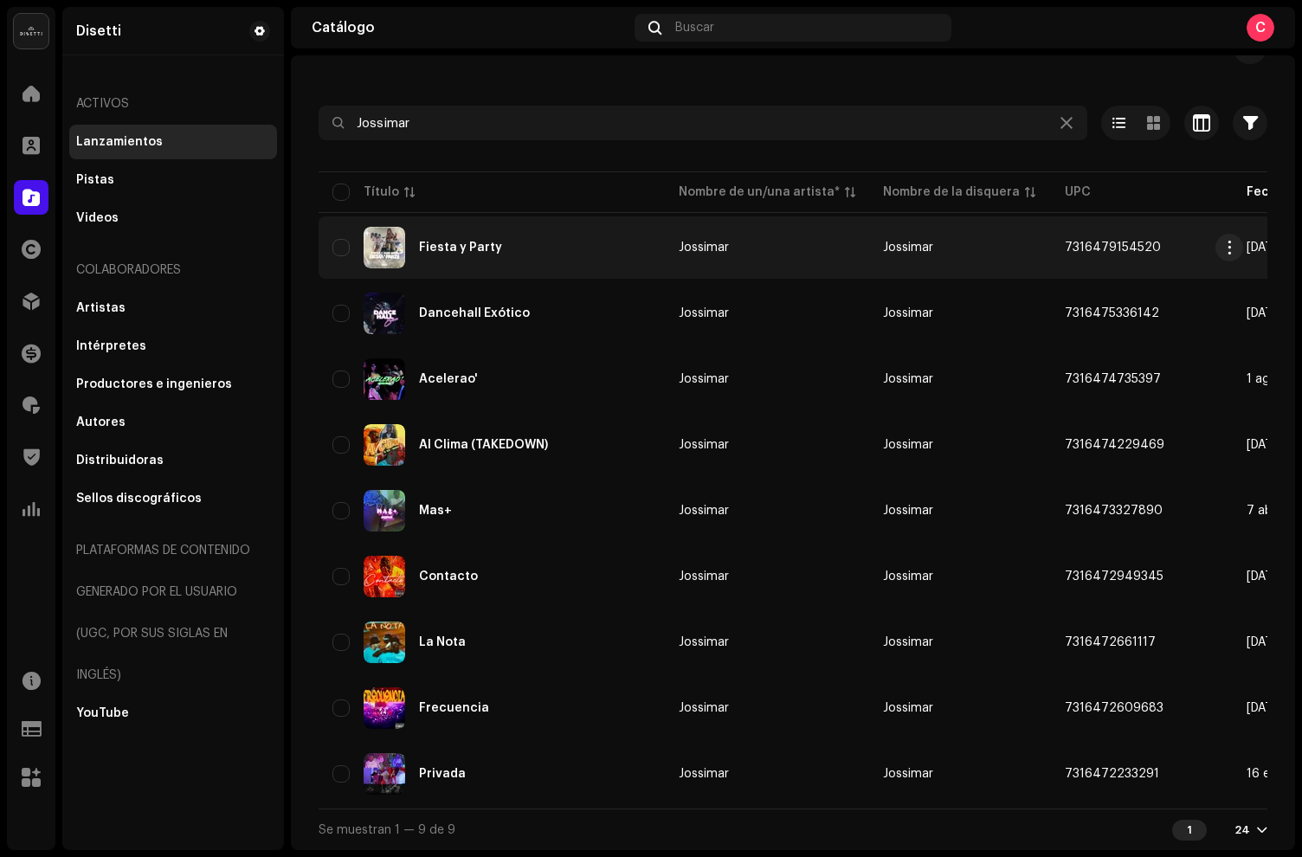
click at [681, 229] on td "Jossimar" at bounding box center [767, 247] width 204 height 62
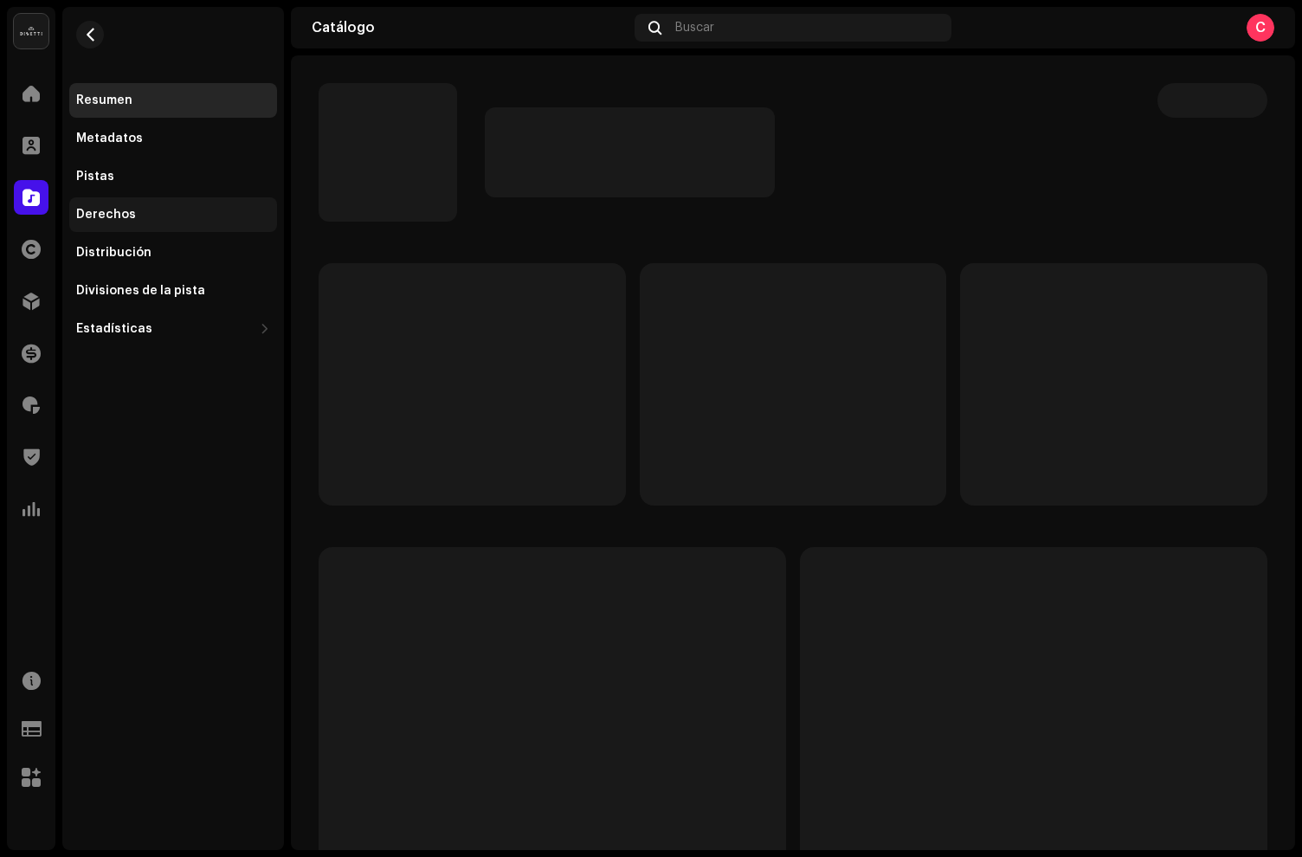
click at [157, 224] on div "Derechos" at bounding box center [173, 214] width 208 height 35
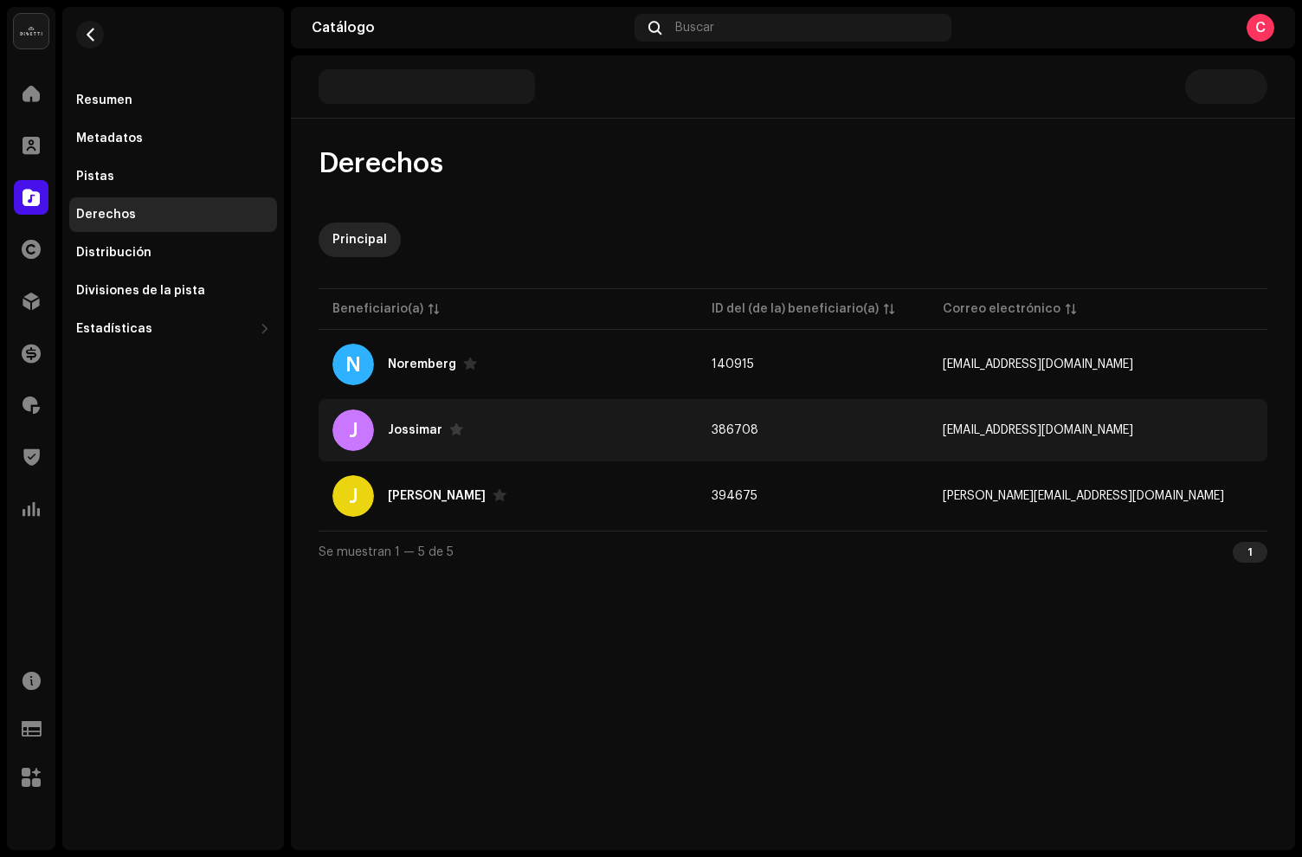
click at [413, 416] on div "[PERSON_NAME]" at bounding box center [507, 430] width 351 height 42
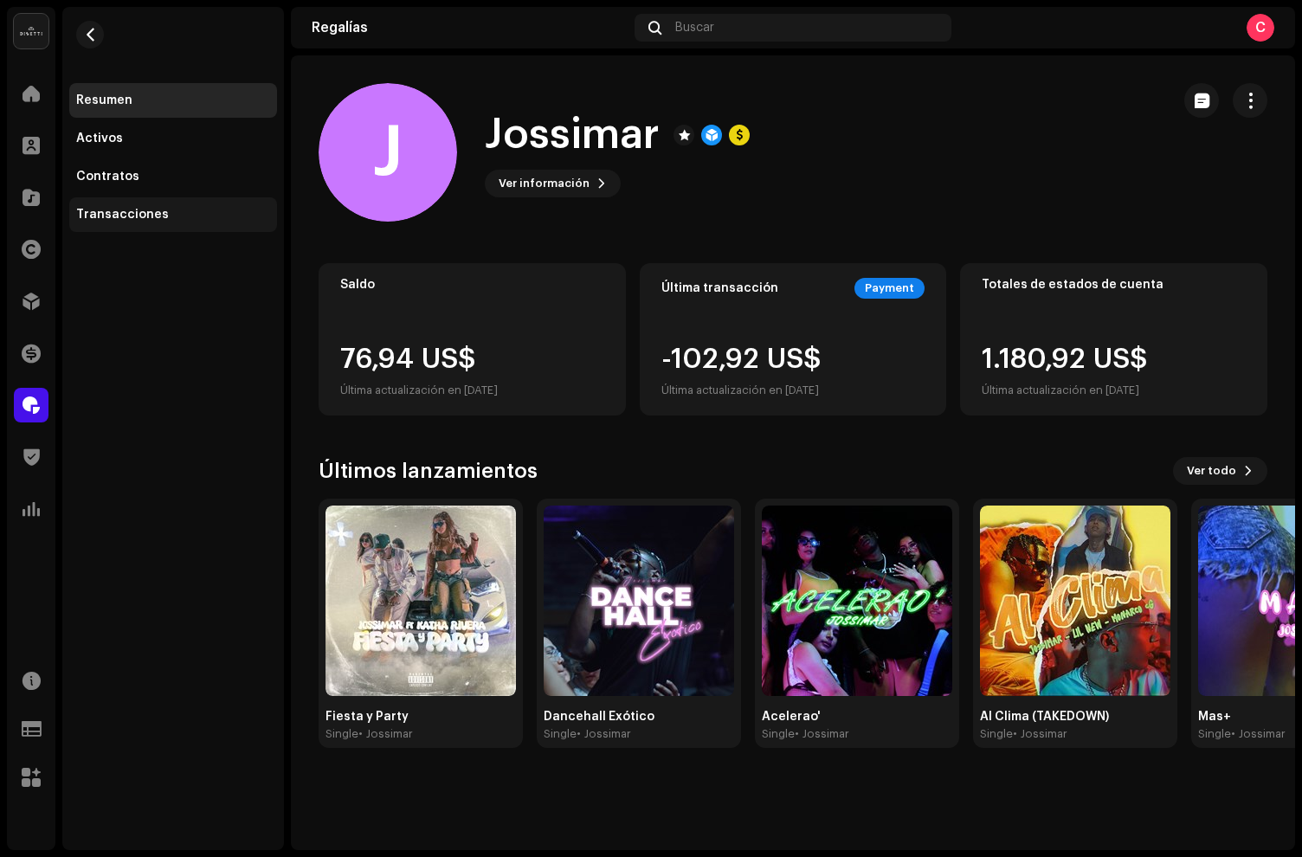
click at [146, 211] on div "Transacciones" at bounding box center [122, 215] width 93 height 14
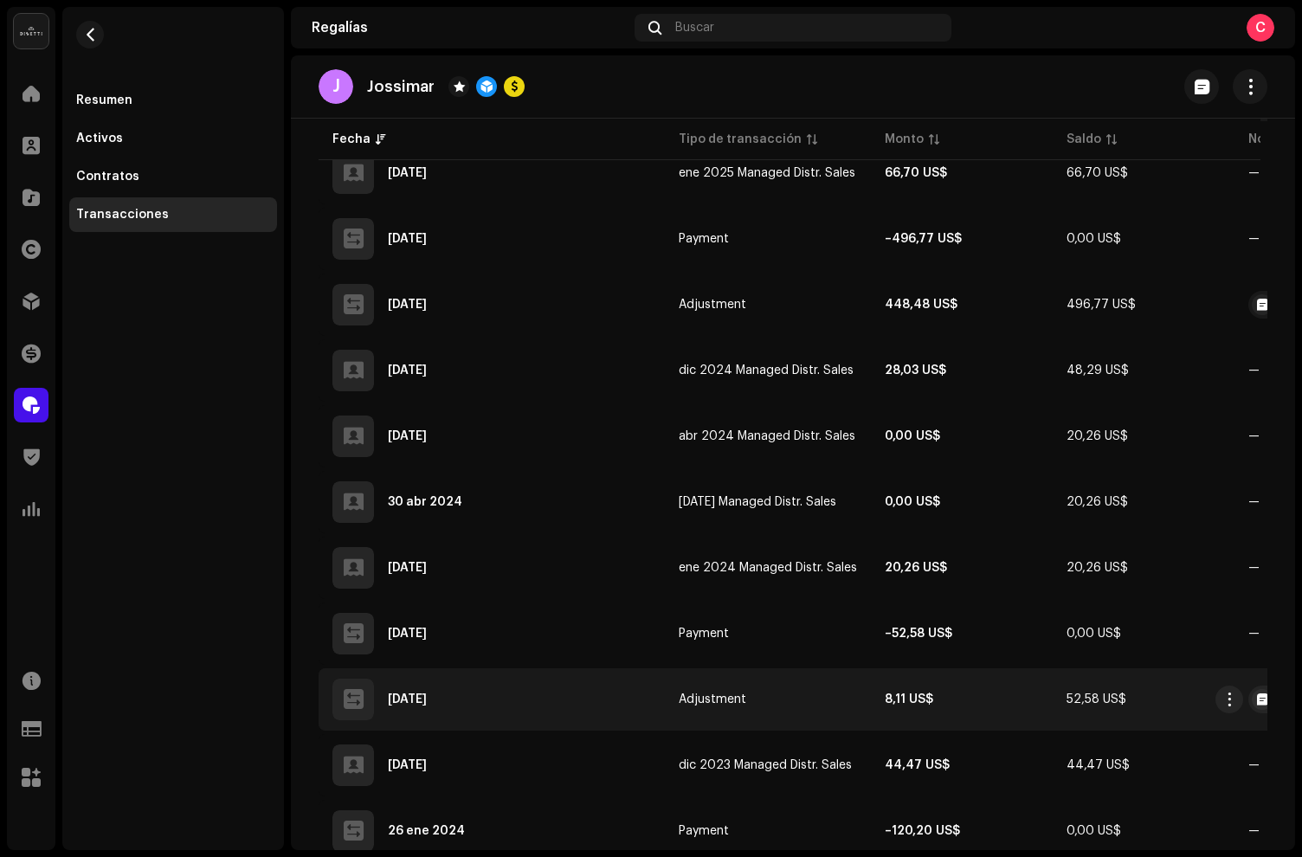
scroll to position [1322, 0]
click at [708, 697] on span "Adjustment" at bounding box center [711, 701] width 67 height 12
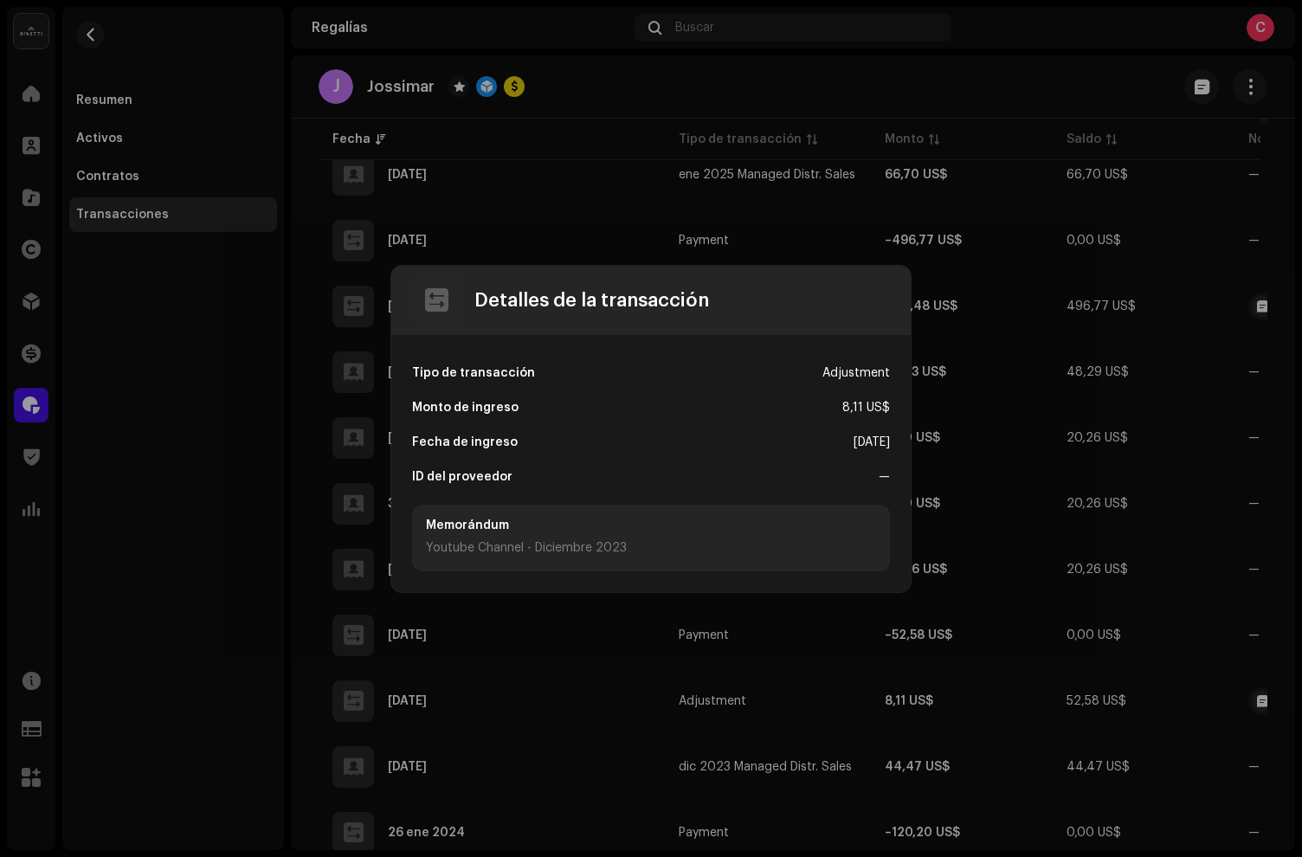
click at [501, 554] on div "Youtube Channel - Diciembre 2023" at bounding box center [651, 548] width 450 height 18
click at [607, 548] on div "Youtube Channel - Diciembre 2023" at bounding box center [651, 548] width 450 height 18
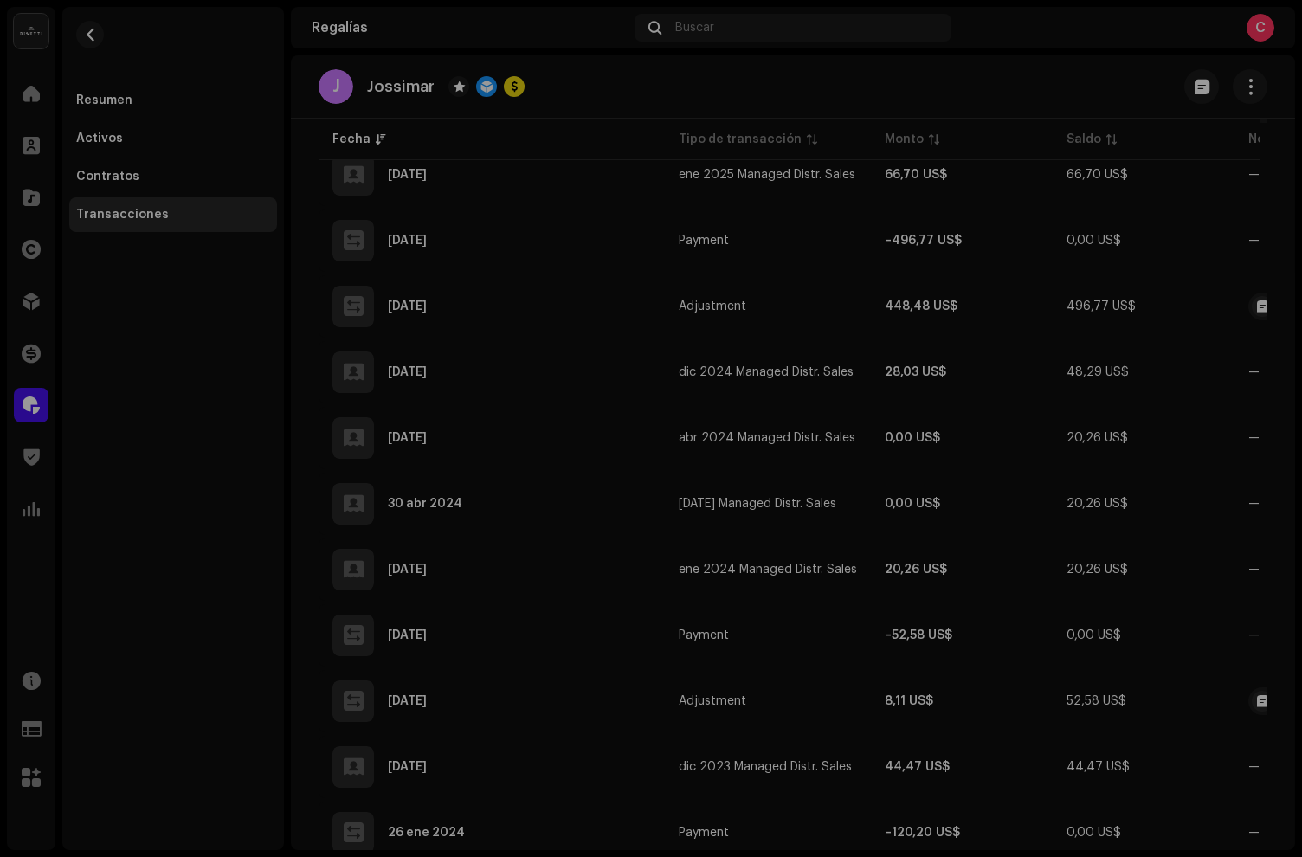
click at [577, 663] on div "Detalles de la transacción Tipo de transacción Adjustment Monto de ingreso 8,11…" at bounding box center [651, 428] width 1302 height 857
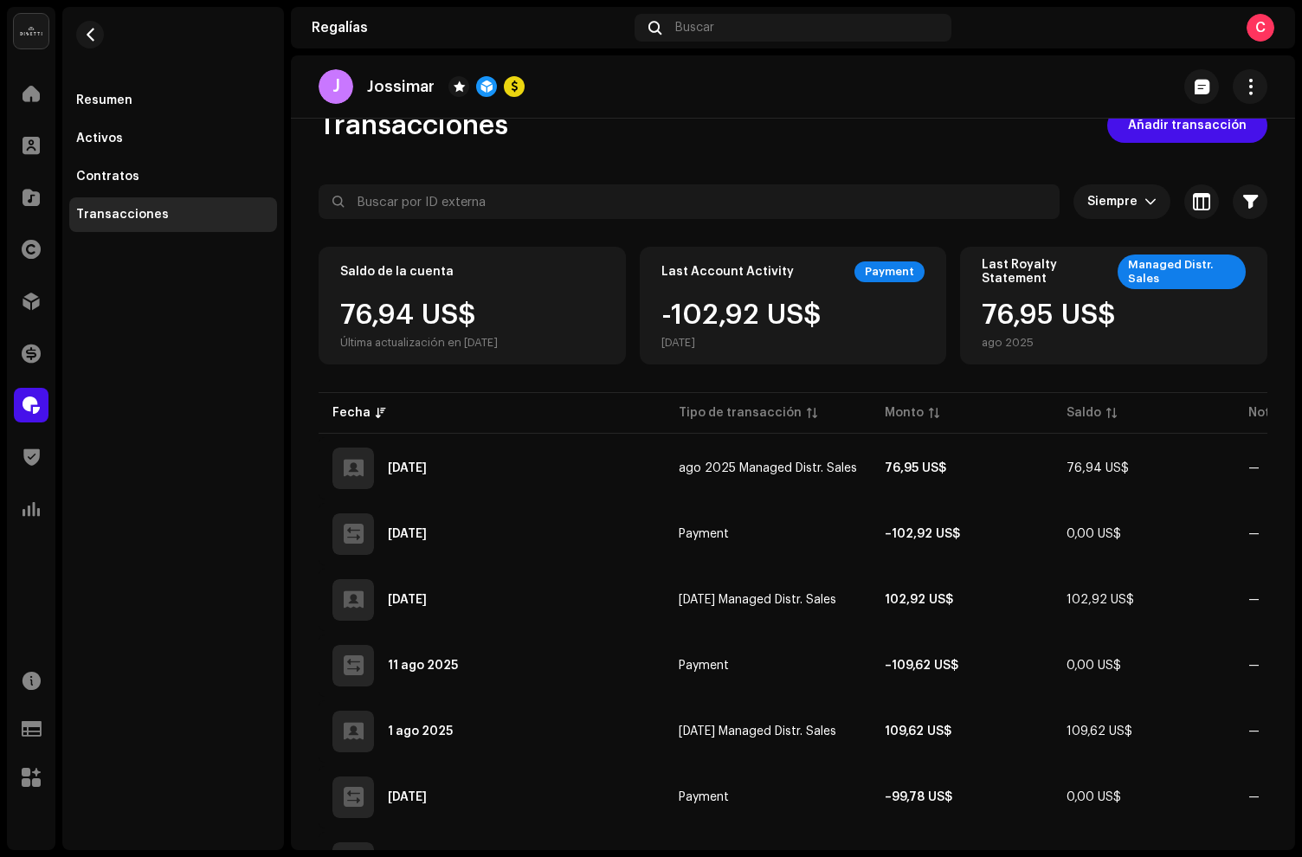
scroll to position [0, 0]
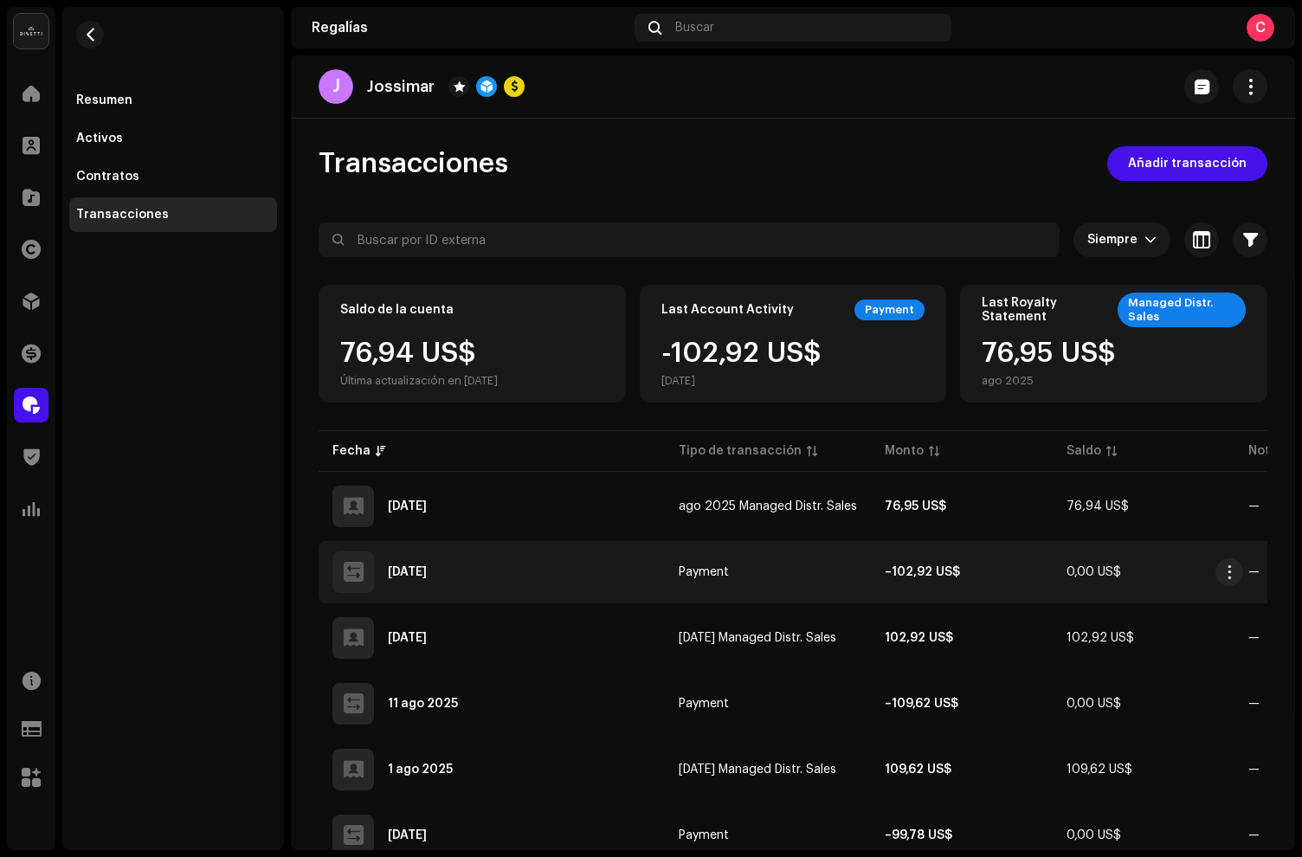
click at [714, 567] on span "Payment" at bounding box center [703, 572] width 50 height 12
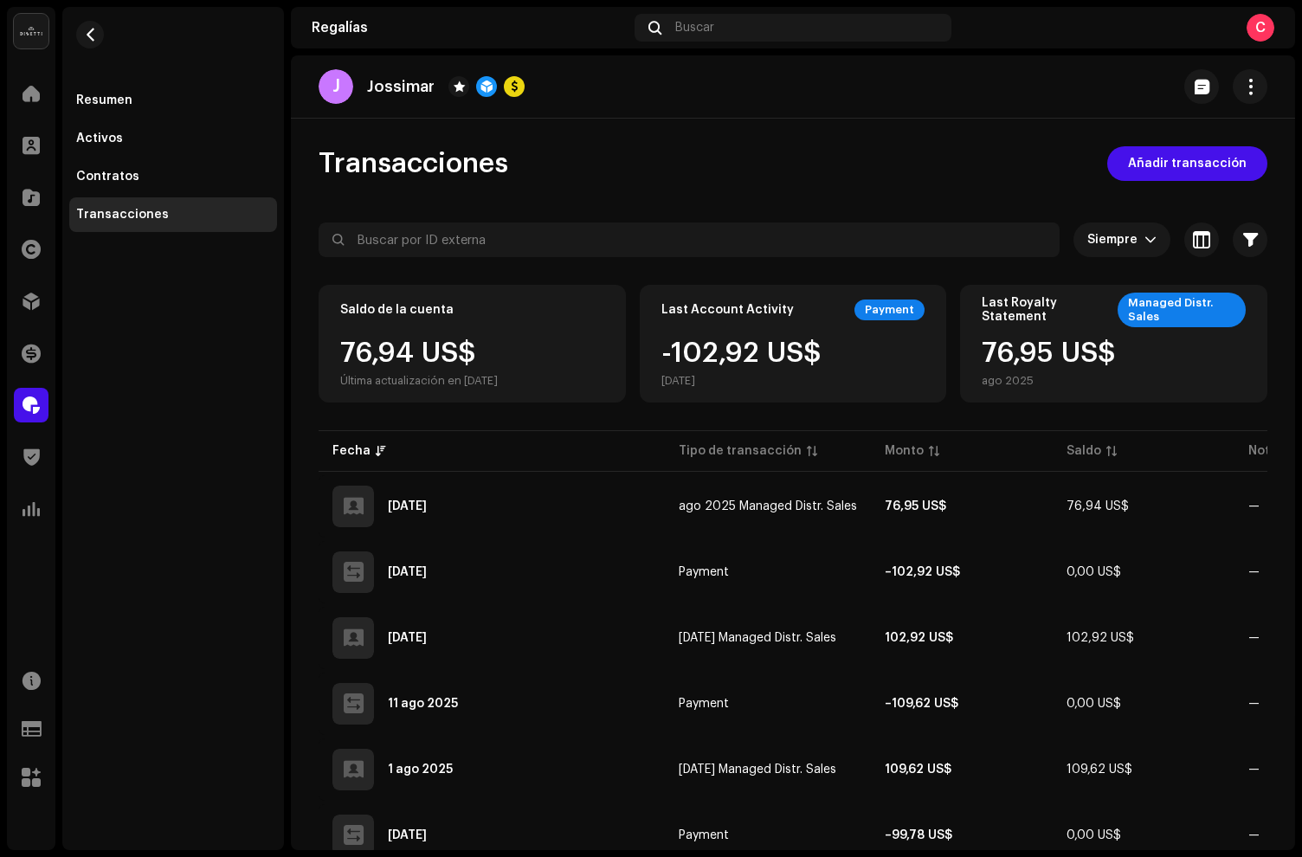
click at [1057, 493] on div "Detalles de la transacción Tipo de transacción Payment Monto de ingreso – 102,9…" at bounding box center [651, 428] width 1302 height 857
